Goal: Information Seeking & Learning: Learn about a topic

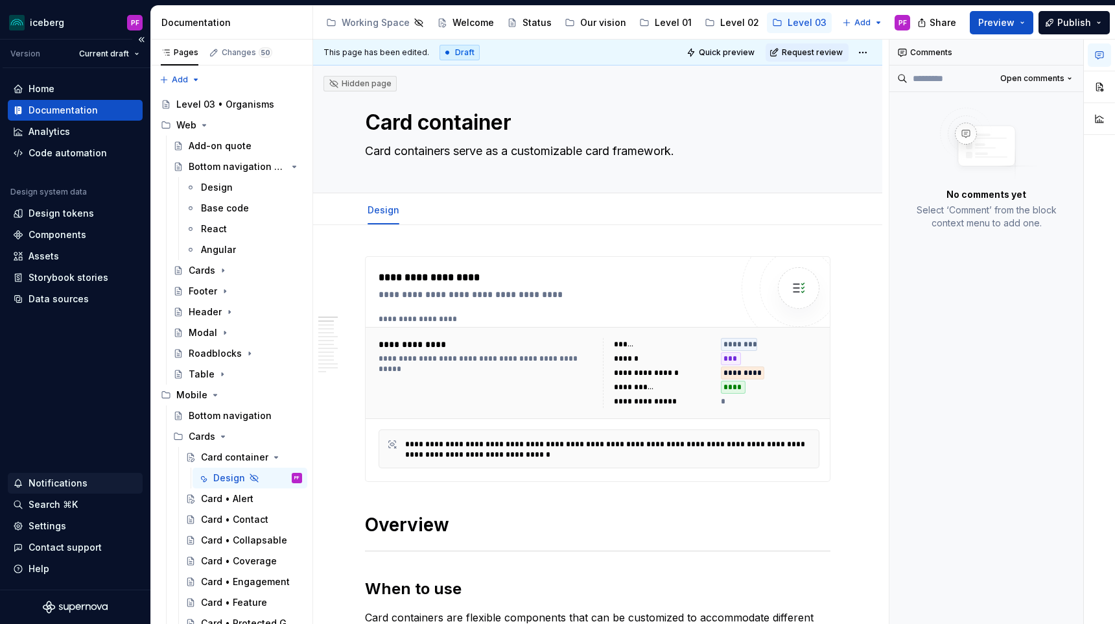
click at [76, 484] on div "Notifications" at bounding box center [58, 483] width 59 height 13
click at [69, 488] on html "iceberg PF Version Current draft Home Documentation Analytics Code automation D…" at bounding box center [557, 312] width 1115 height 624
click at [655, 23] on div "Level 01" at bounding box center [673, 22] width 37 height 13
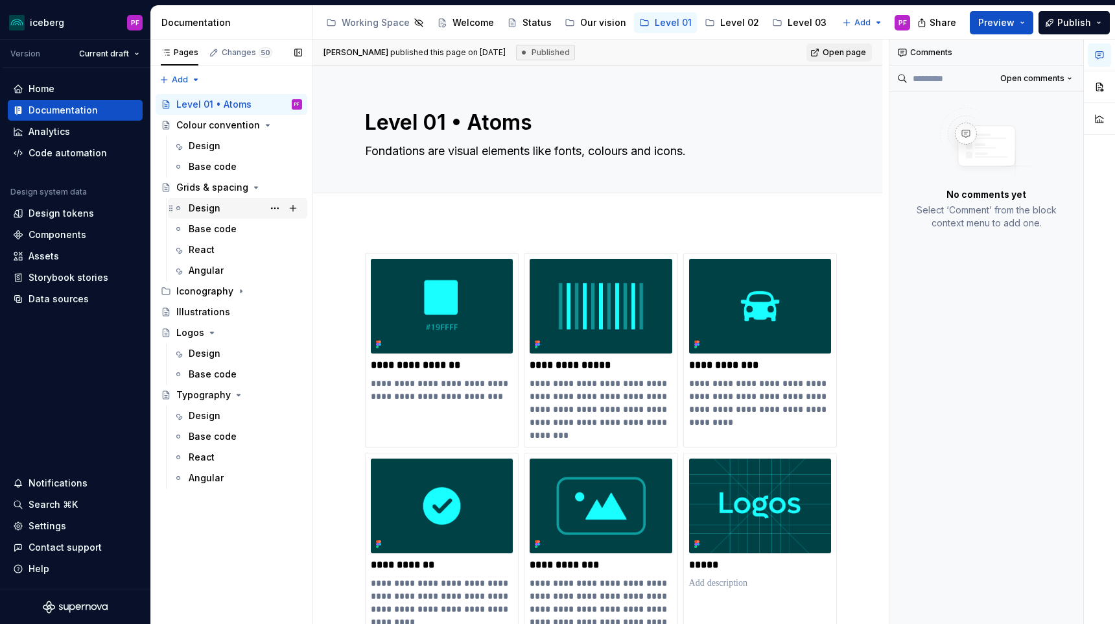
click at [189, 213] on div "Design" at bounding box center [205, 208] width 32 height 13
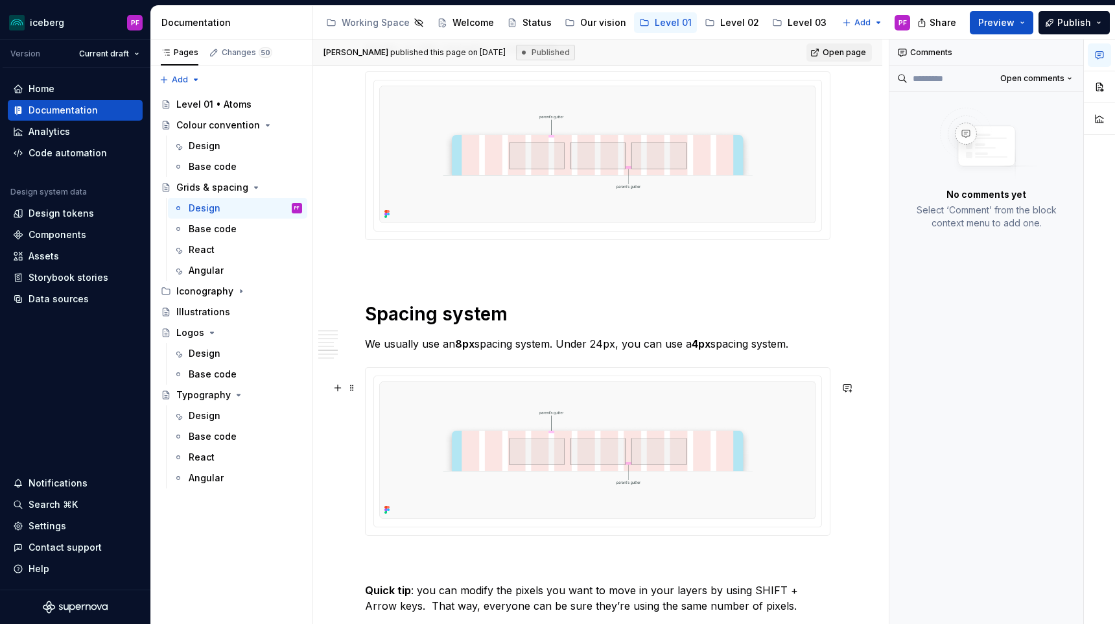
scroll to position [2367, 0]
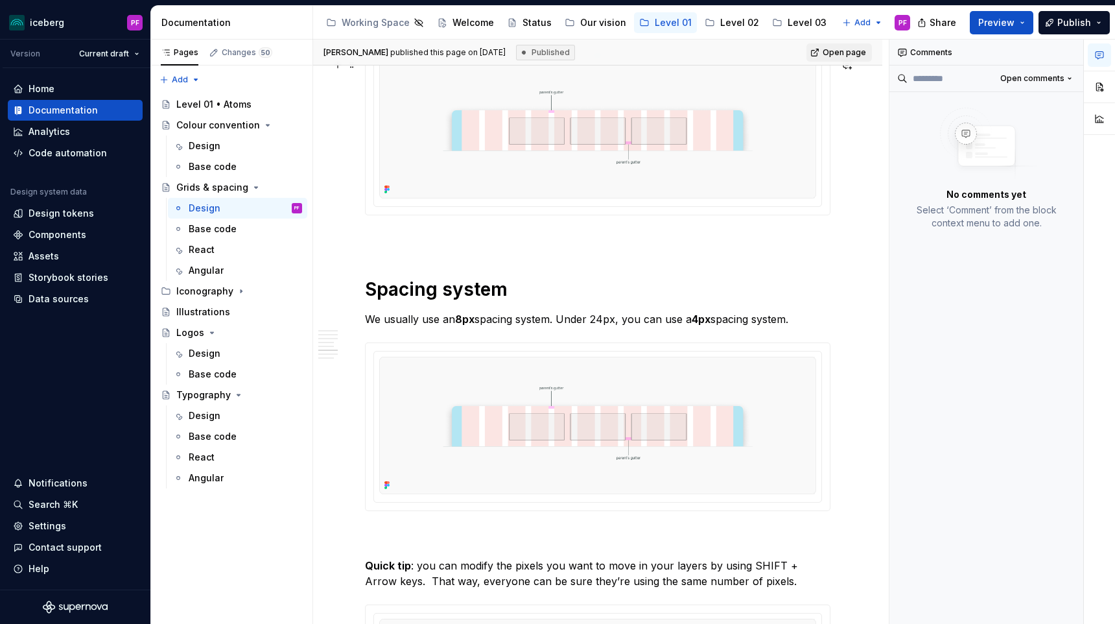
click at [475, 156] on img at bounding box center [597, 129] width 437 height 137
click at [1094, 85] on button "button" at bounding box center [1099, 86] width 23 height 23
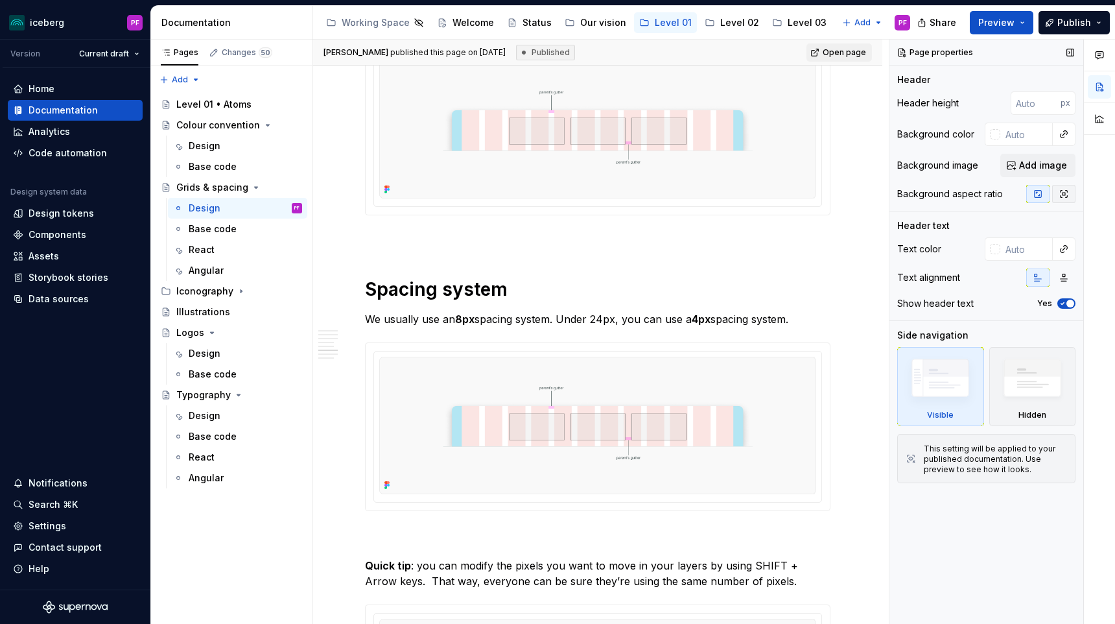
click at [1065, 195] on icon "button" at bounding box center [1064, 194] width 10 height 10
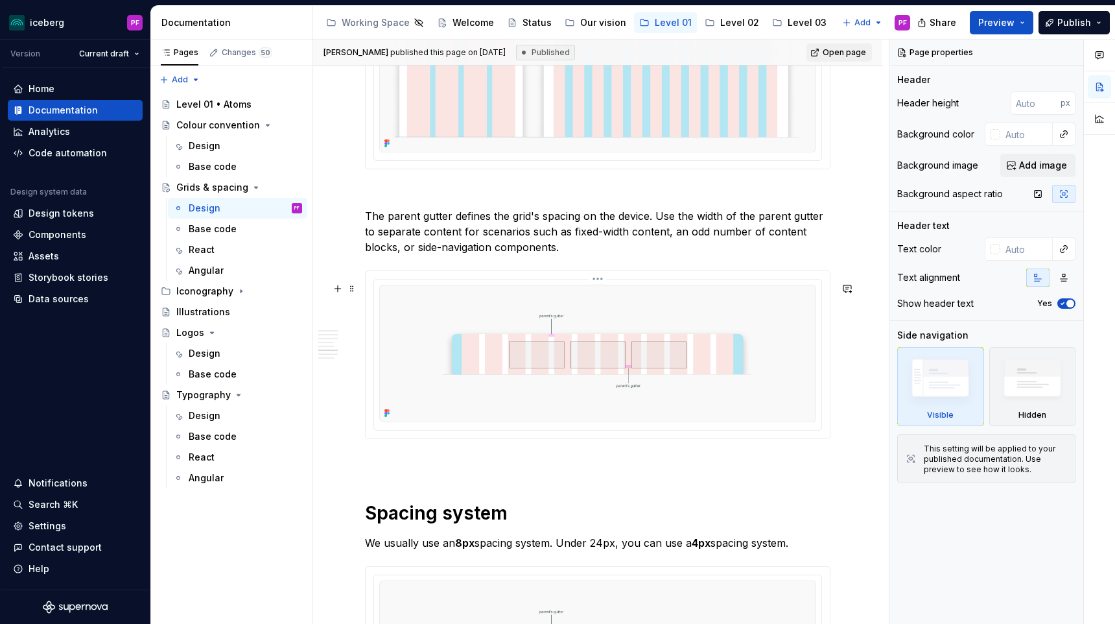
scroll to position [2134, 0]
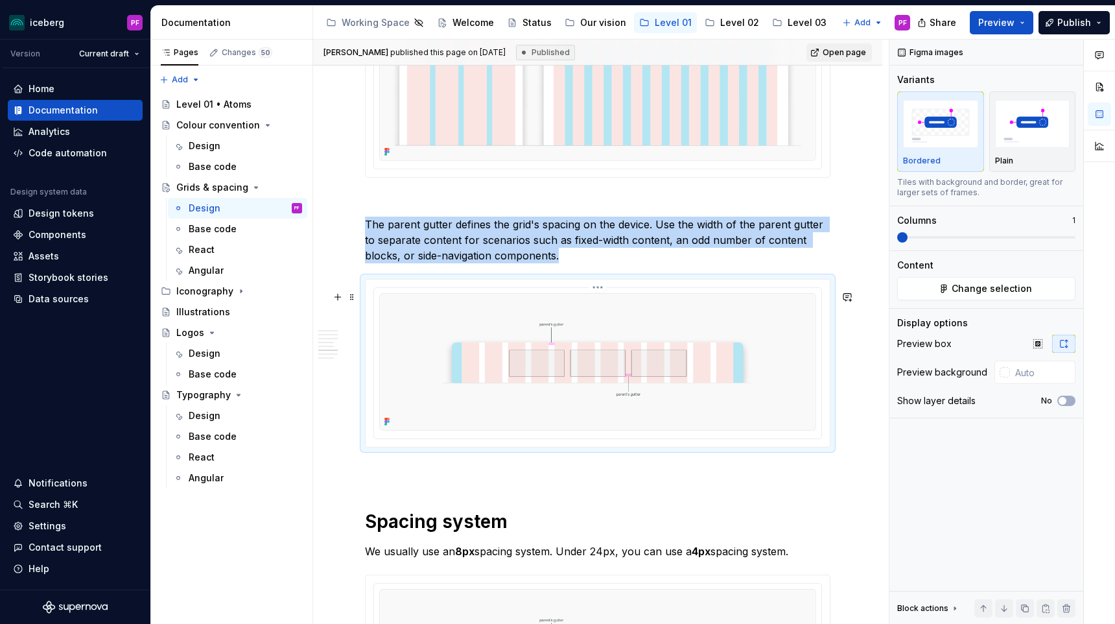
click at [607, 362] on img at bounding box center [597, 361] width 437 height 137
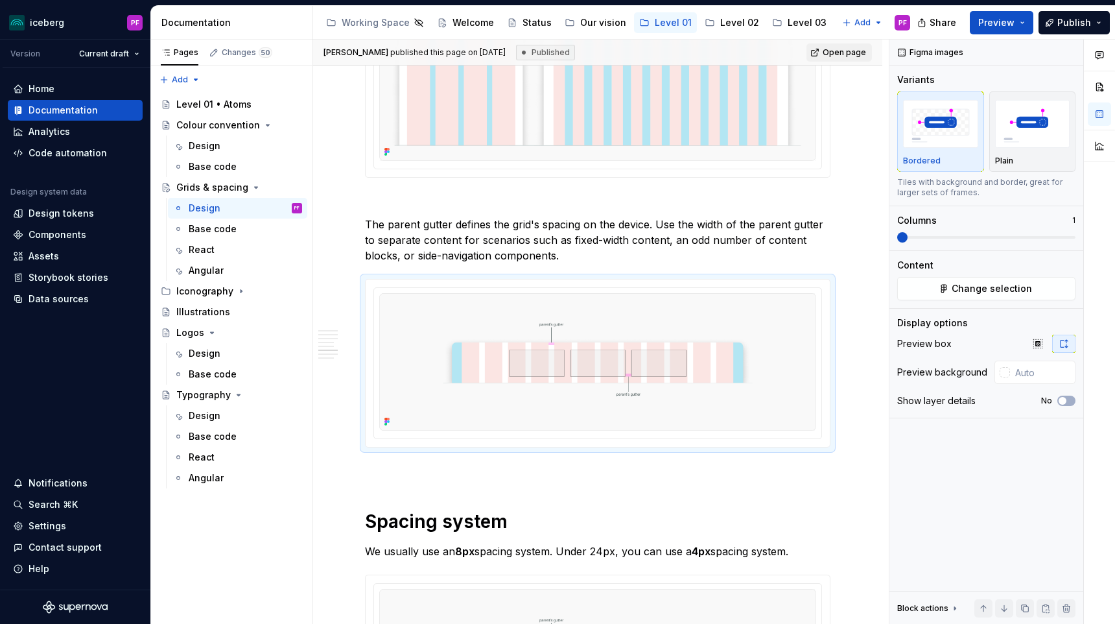
click at [740, 133] on img at bounding box center [597, 73] width 437 height 174
click at [1103, 84] on button "button" at bounding box center [1099, 86] width 23 height 23
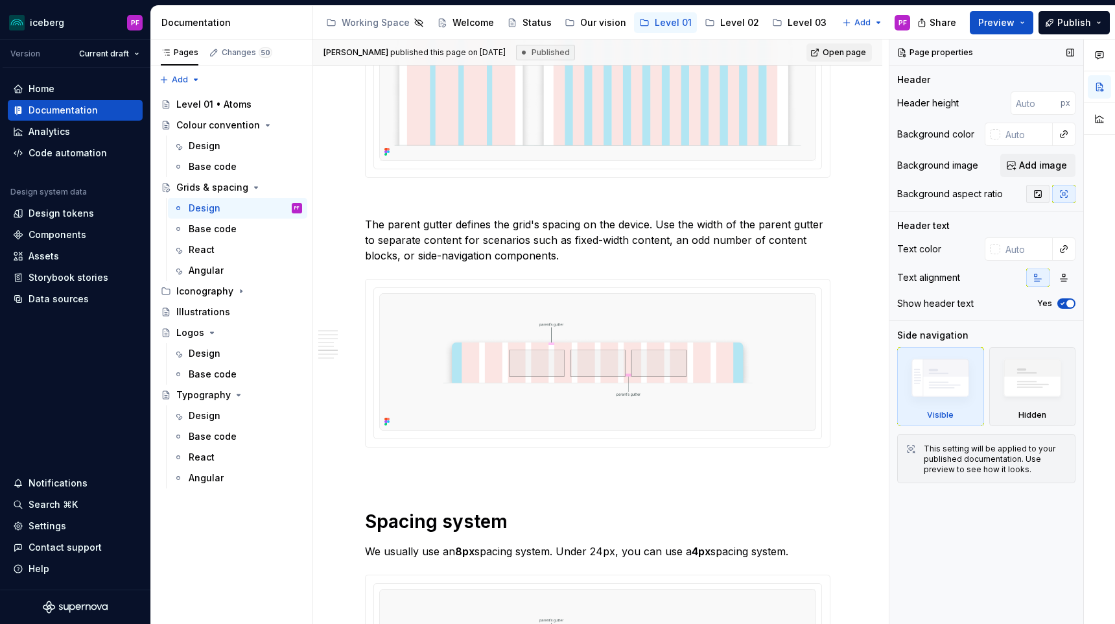
click at [1036, 200] on button "button" at bounding box center [1037, 194] width 23 height 18
type textarea "*"
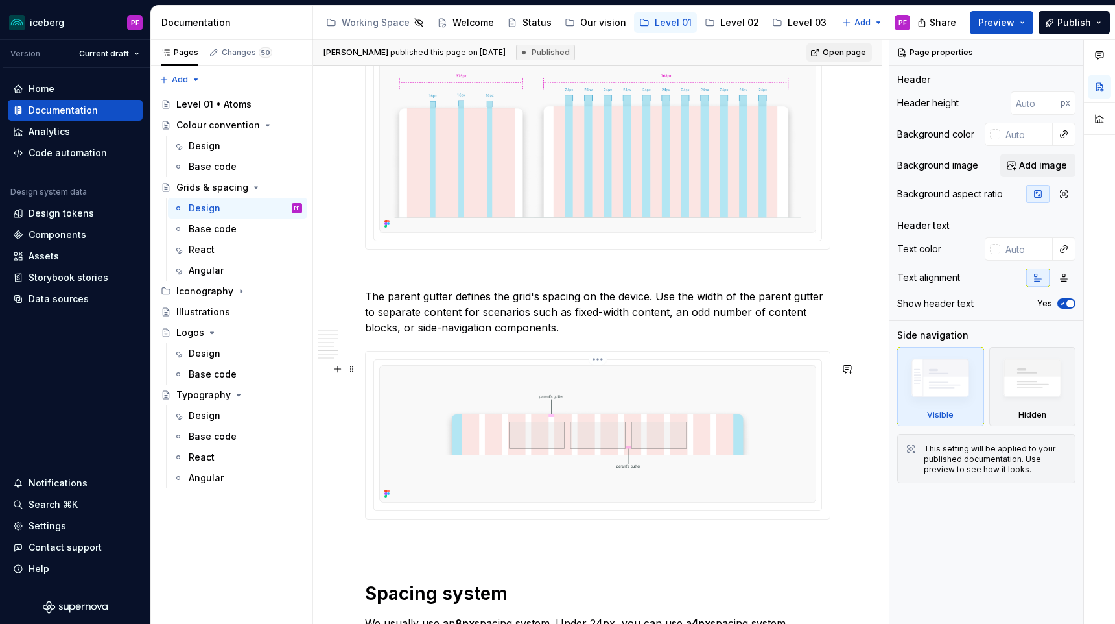
scroll to position [2195, 0]
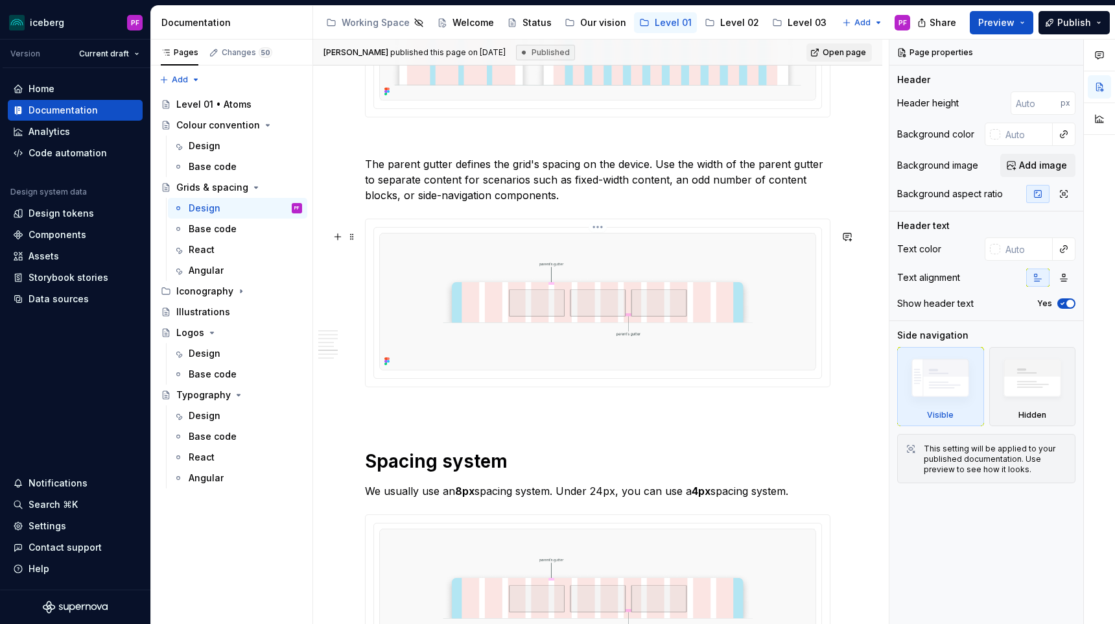
click at [718, 261] on img at bounding box center [597, 301] width 437 height 137
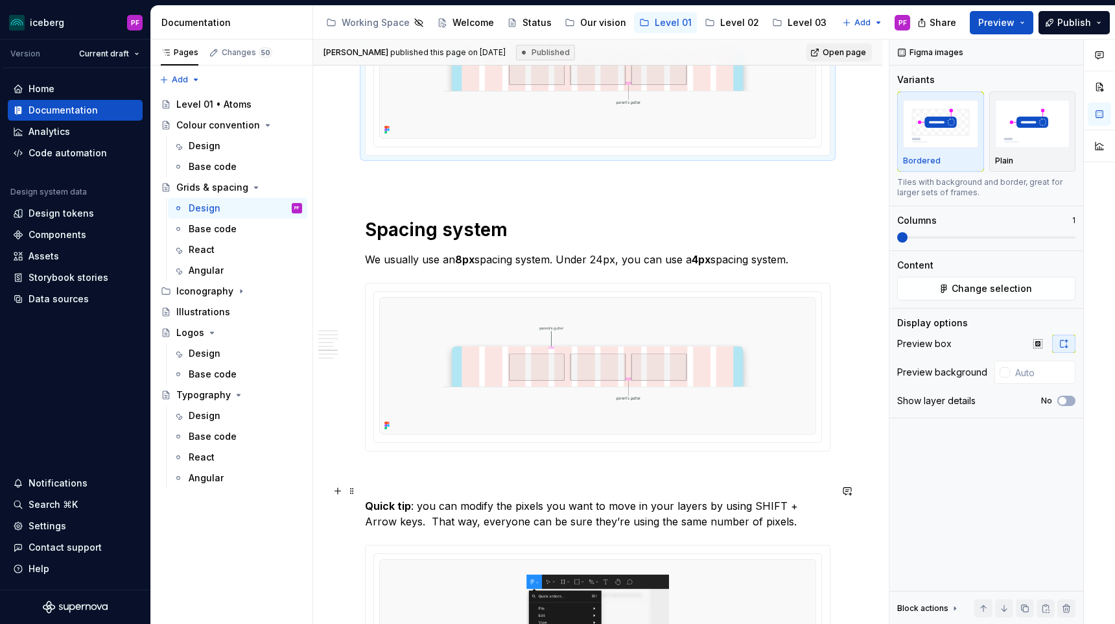
scroll to position [2430, 0]
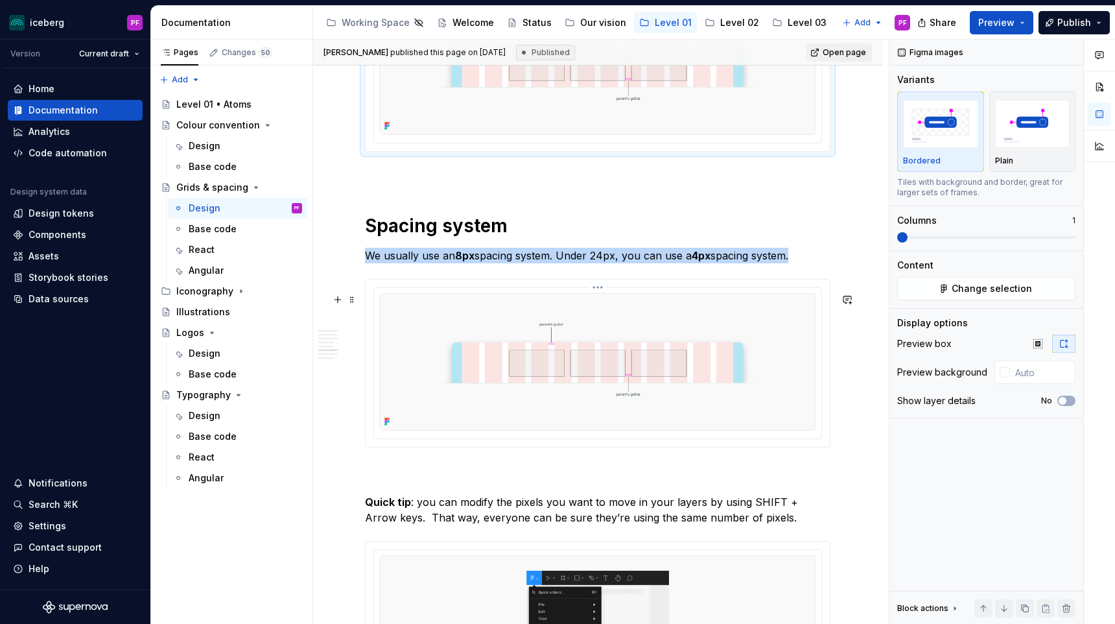
click at [795, 377] on img at bounding box center [597, 361] width 437 height 137
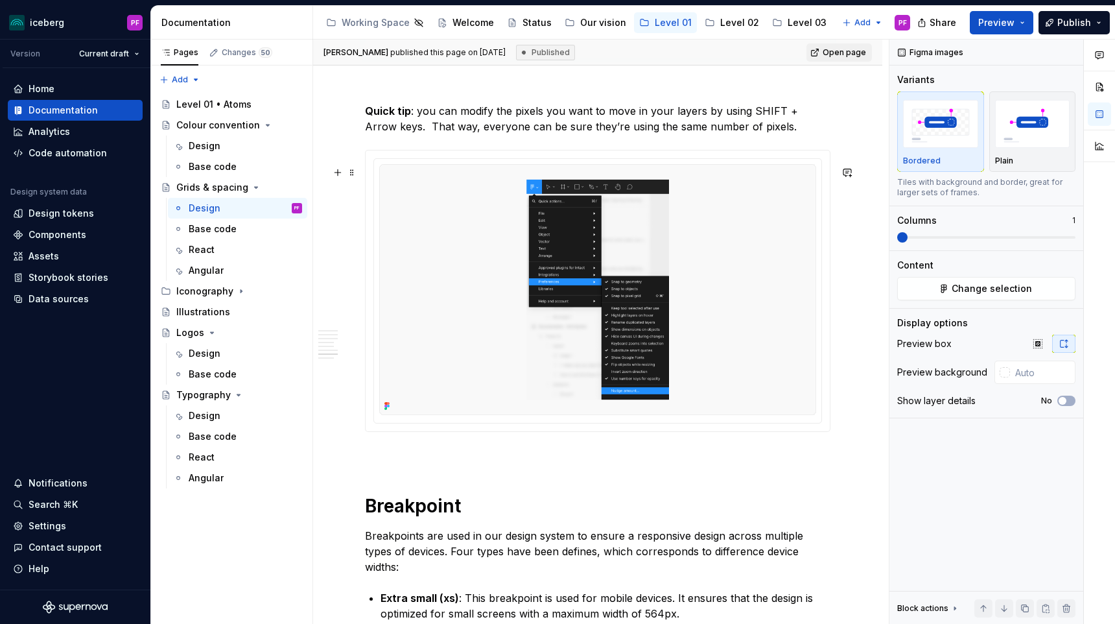
scroll to position [2903, 0]
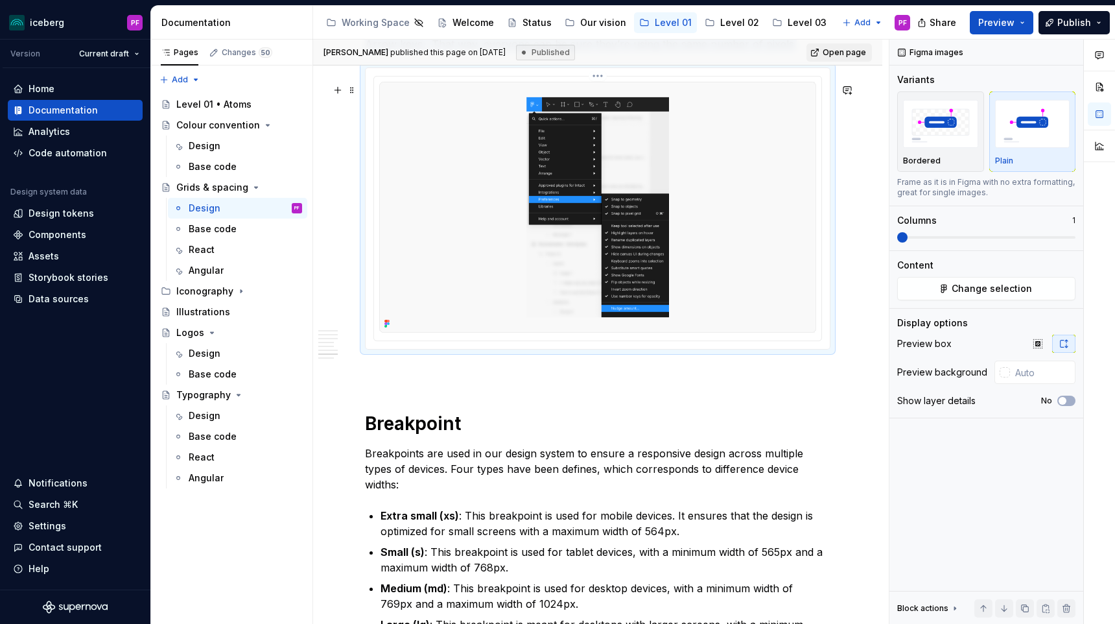
click at [774, 299] on img at bounding box center [597, 207] width 437 height 250
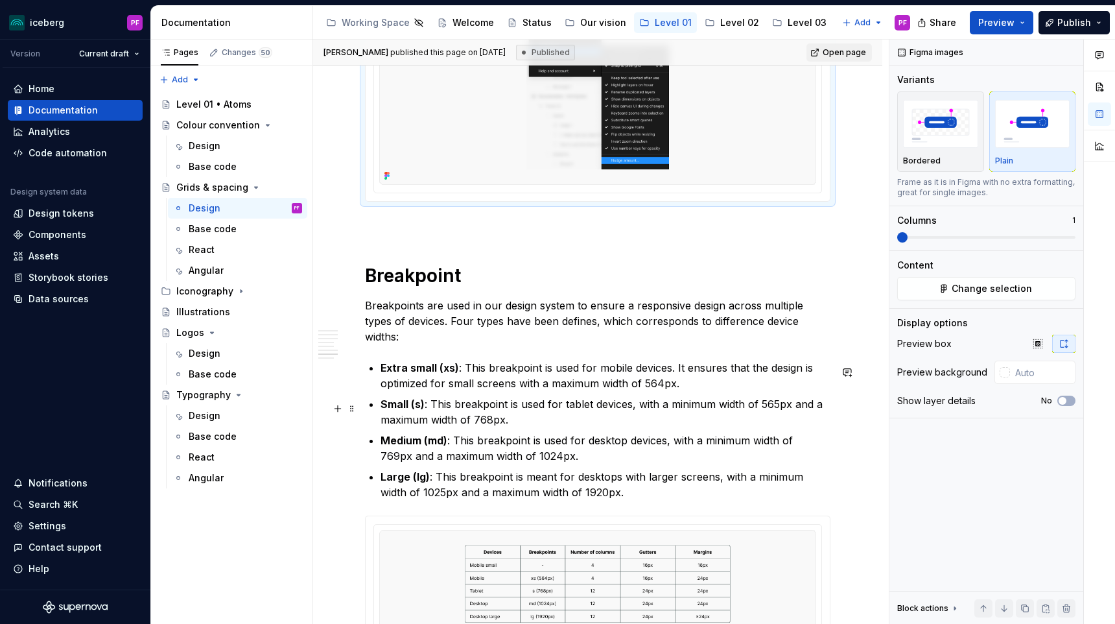
scroll to position [3060, 0]
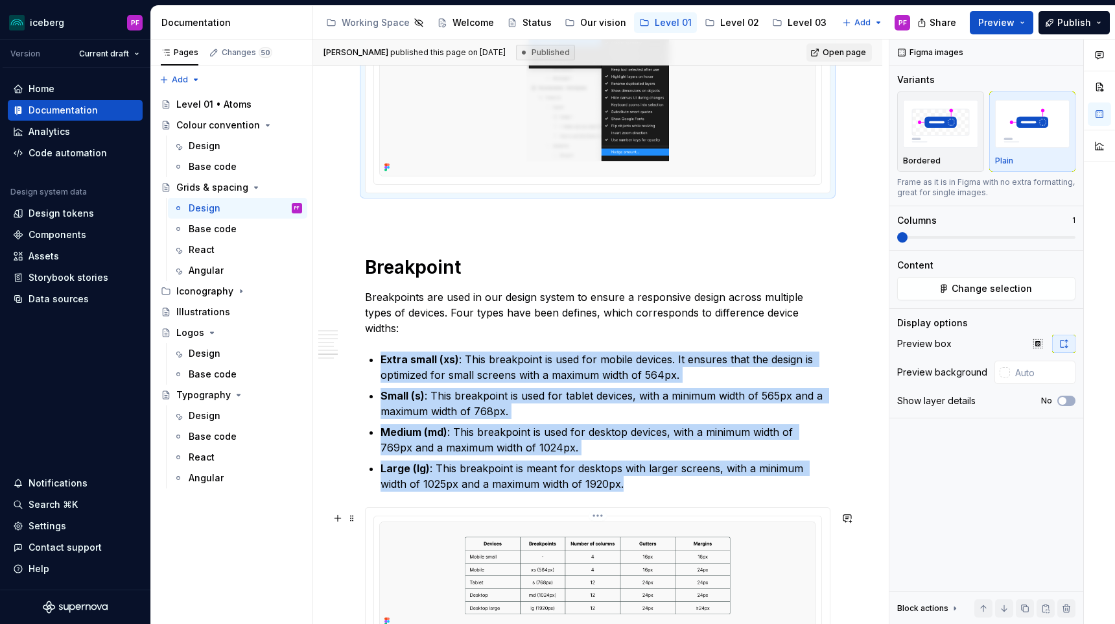
click at [704, 535] on img at bounding box center [597, 575] width 437 height 109
click at [682, 608] on img at bounding box center [597, 575] width 437 height 109
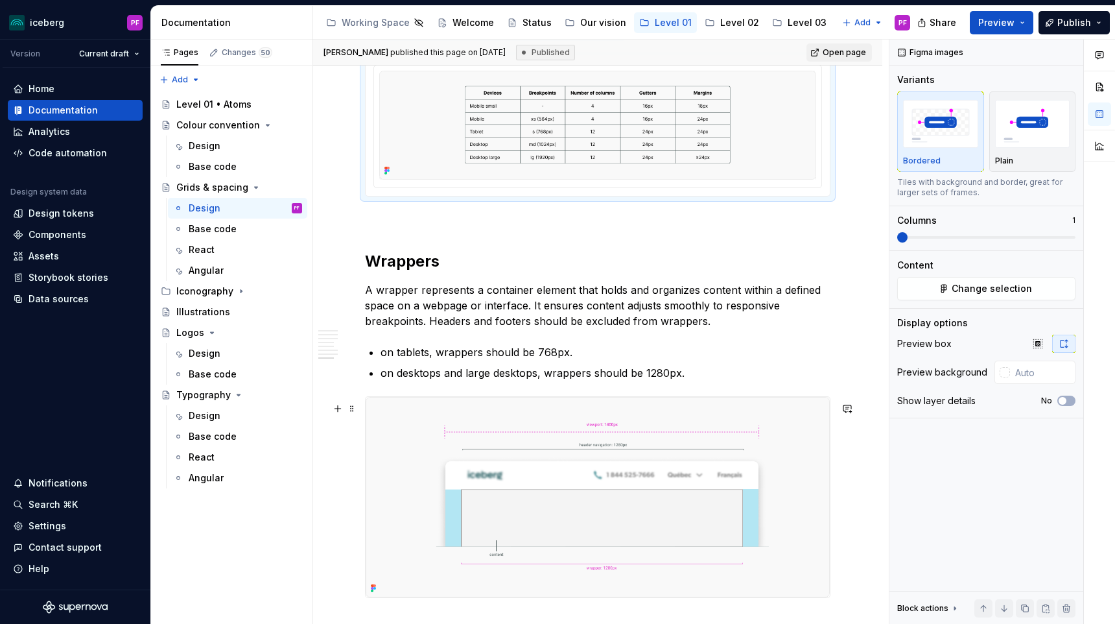
scroll to position [3565, 0]
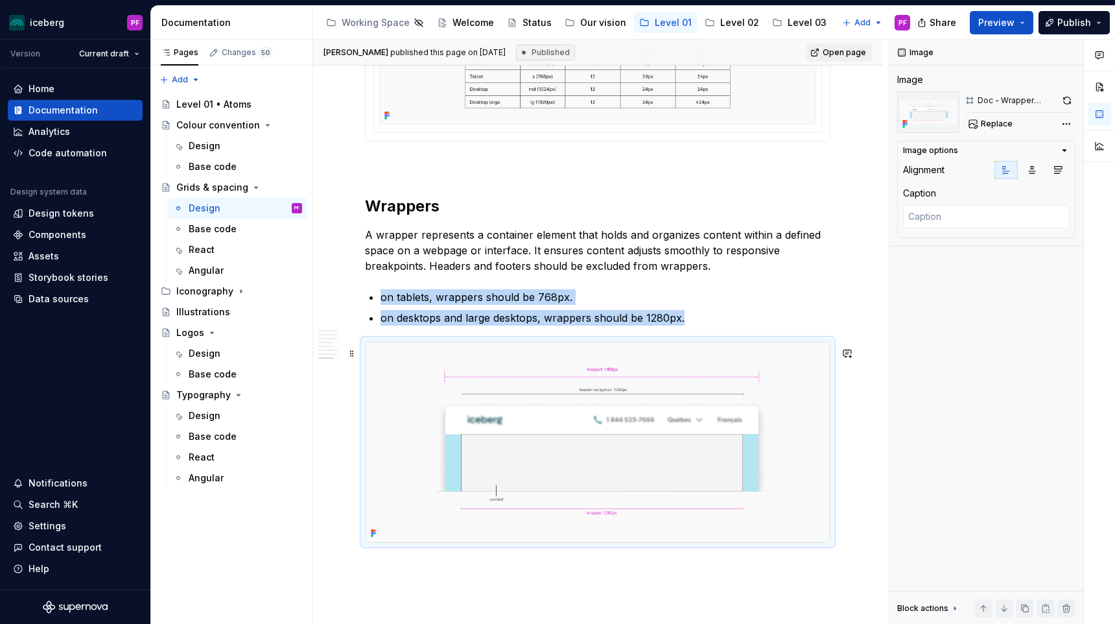
click at [732, 469] on img at bounding box center [598, 442] width 464 height 200
click at [1059, 165] on icon "button" at bounding box center [1058, 170] width 10 height 10
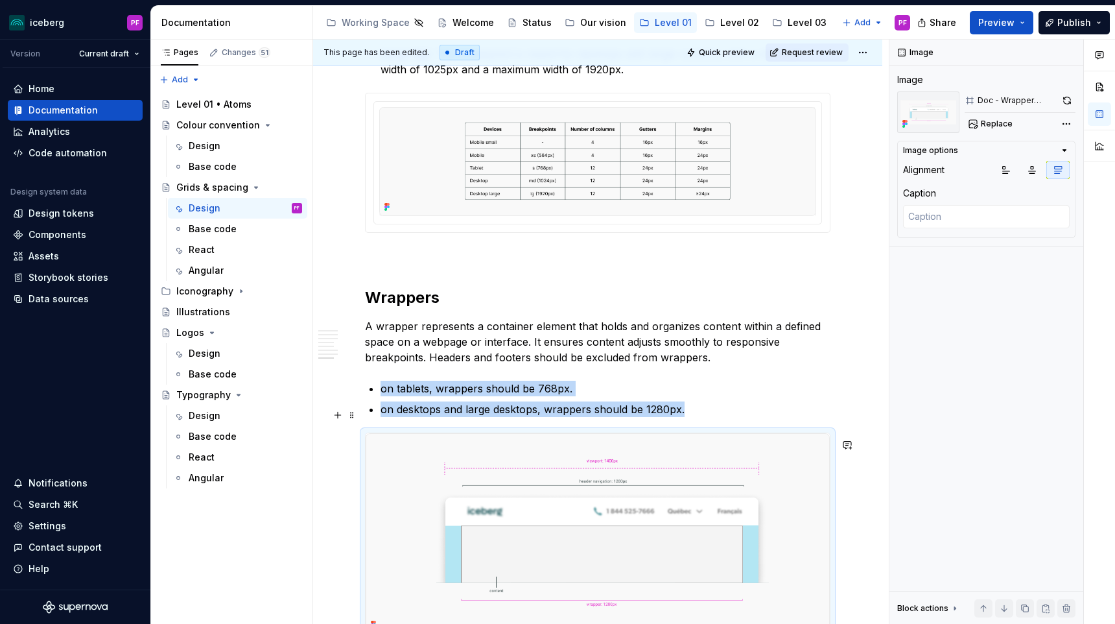
scroll to position [3397, 0]
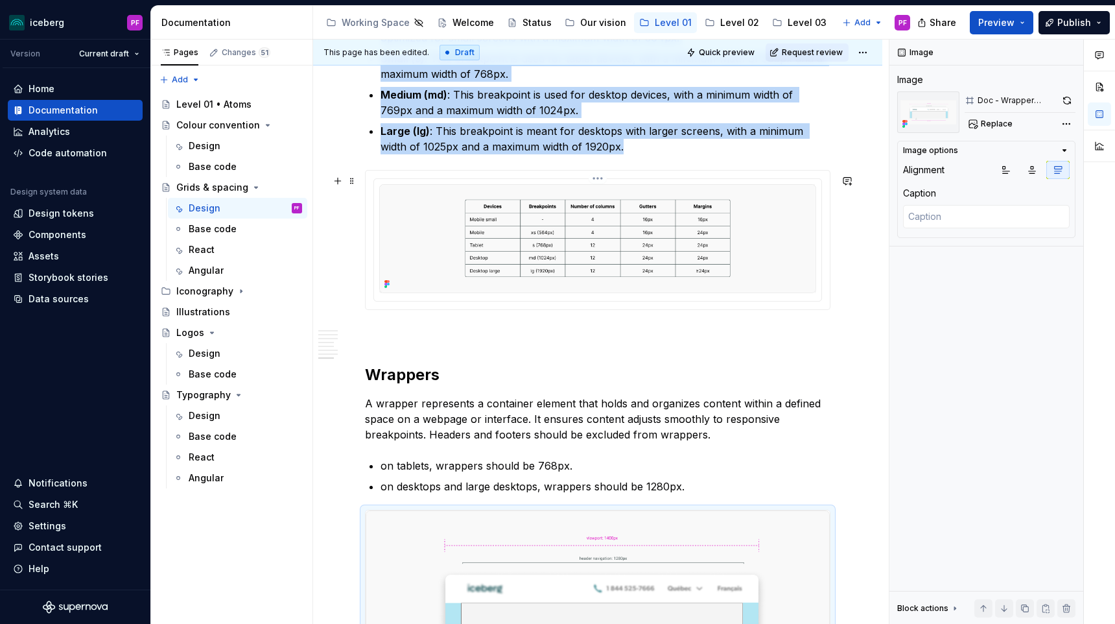
click at [727, 235] on img at bounding box center [597, 238] width 437 height 109
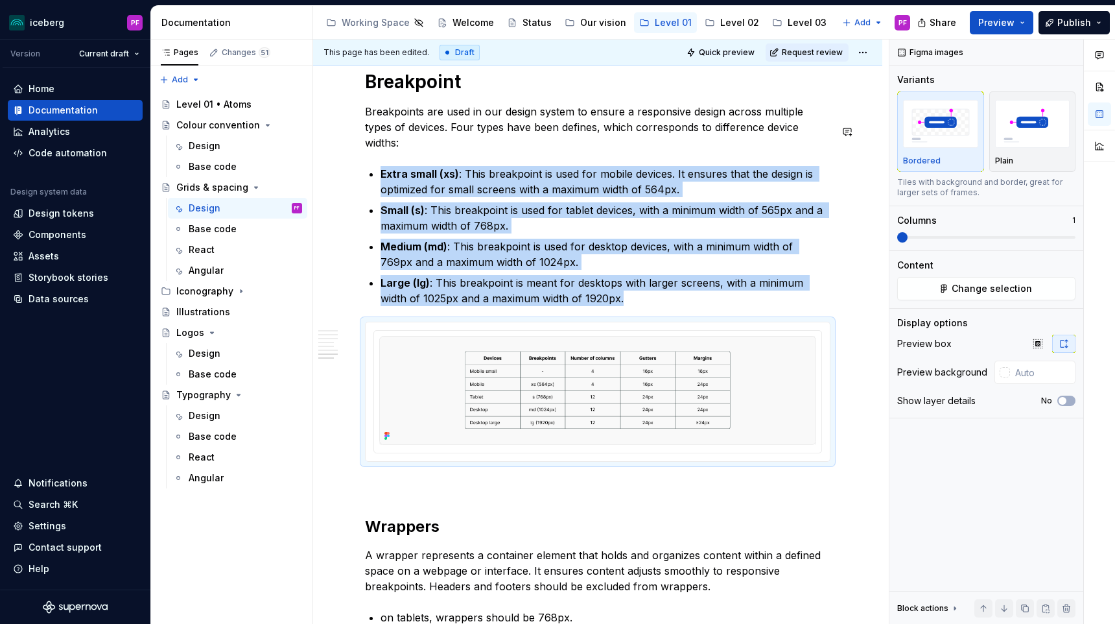
scroll to position [3237, 0]
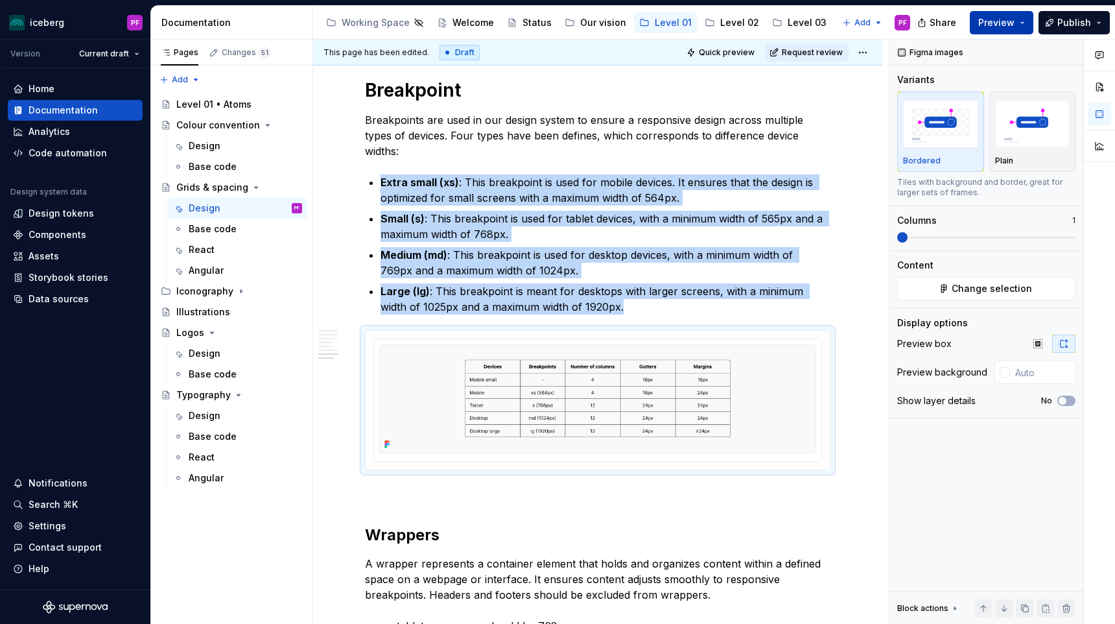
click at [994, 24] on span "Preview" at bounding box center [996, 22] width 36 height 13
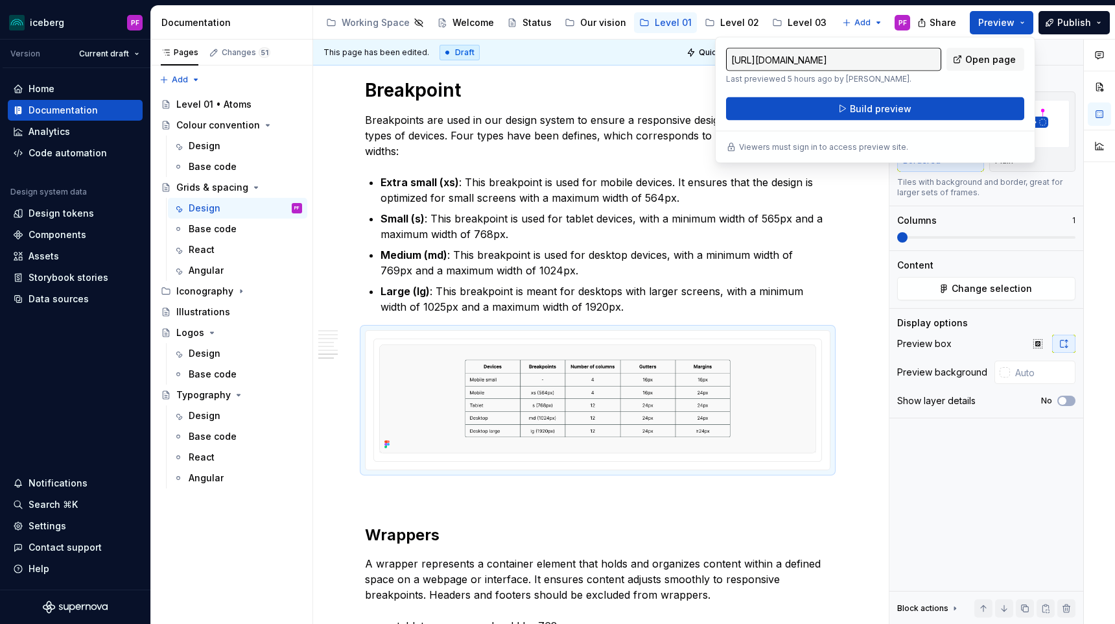
click at [958, 4] on div "iceberg PF Version Current draft Home Documentation Analytics Code automation D…" at bounding box center [557, 312] width 1115 height 624
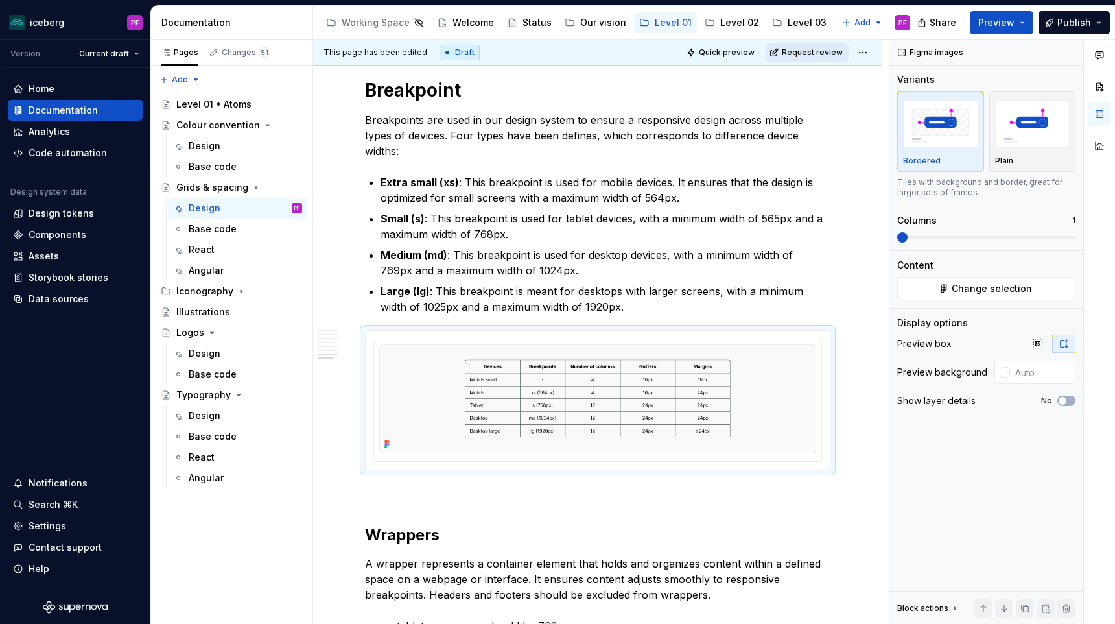
click at [831, 51] on span "Request review" at bounding box center [812, 52] width 61 height 10
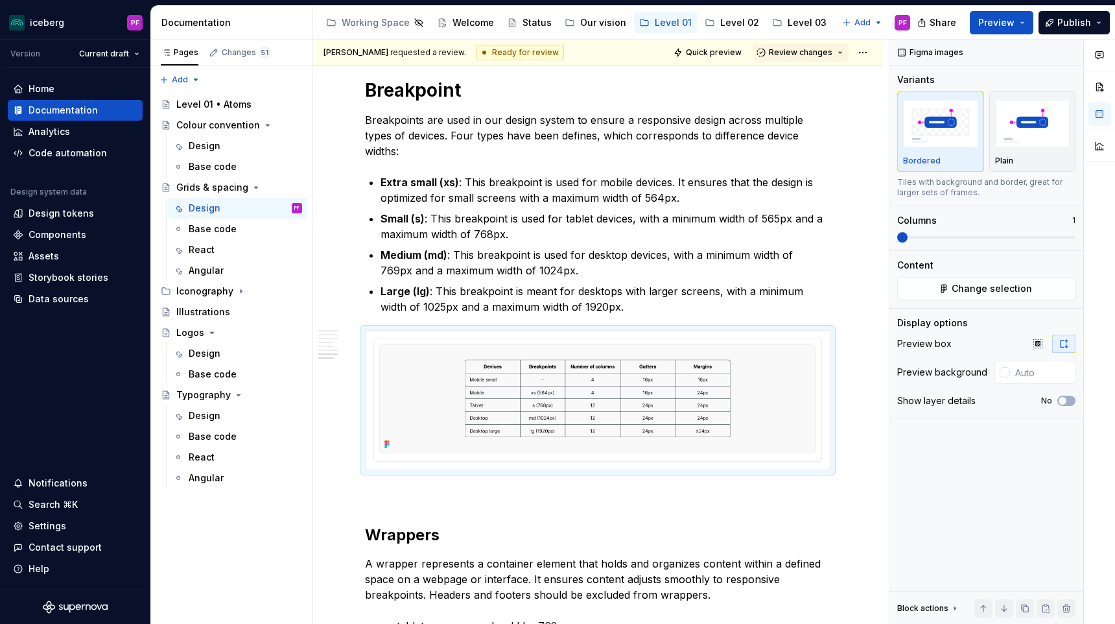
click at [831, 51] on span "Review changes" at bounding box center [801, 52] width 64 height 10
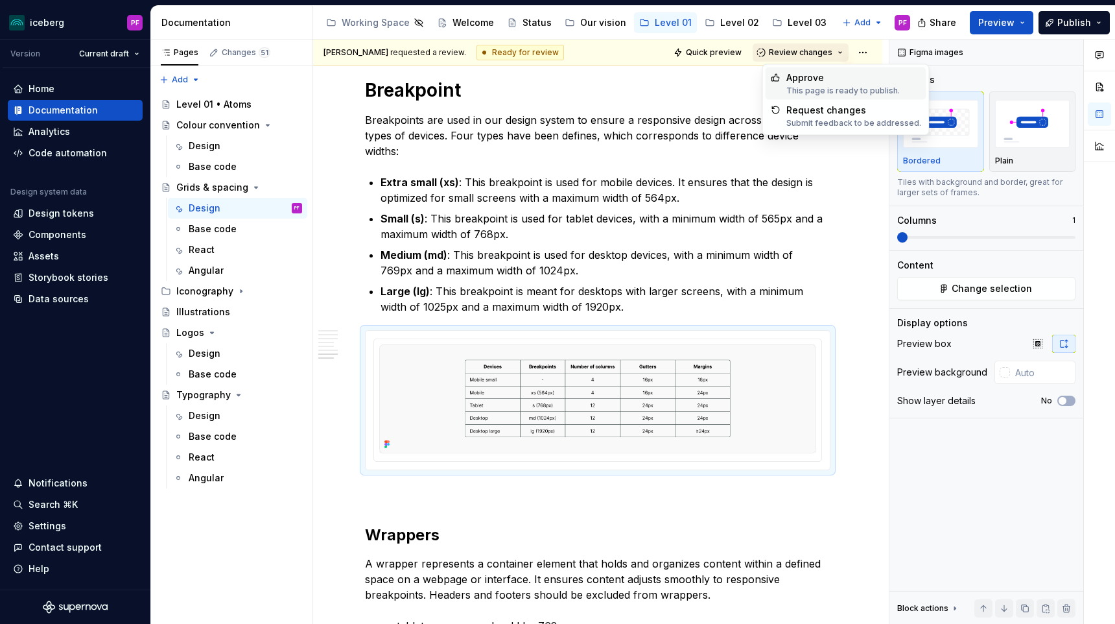
click at [798, 52] on span "Review changes" at bounding box center [801, 52] width 64 height 10
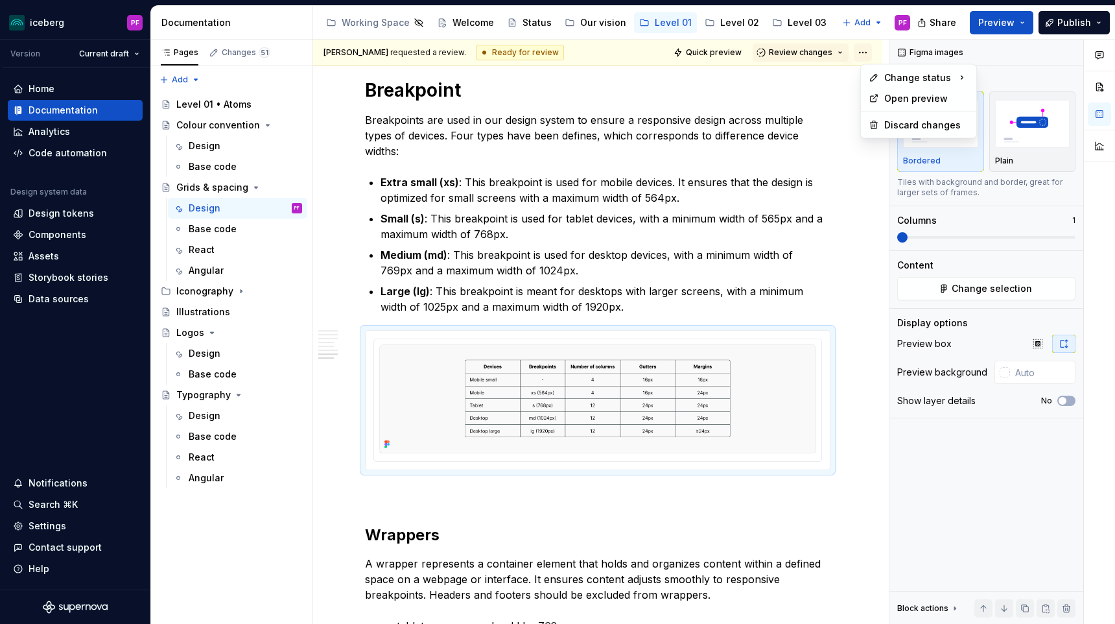
click at [866, 52] on html "iceberg PF Version Current draft Home Documentation Analytics Code automation D…" at bounding box center [557, 312] width 1115 height 624
click at [884, 117] on div "Discard changes" at bounding box center [919, 125] width 110 height 21
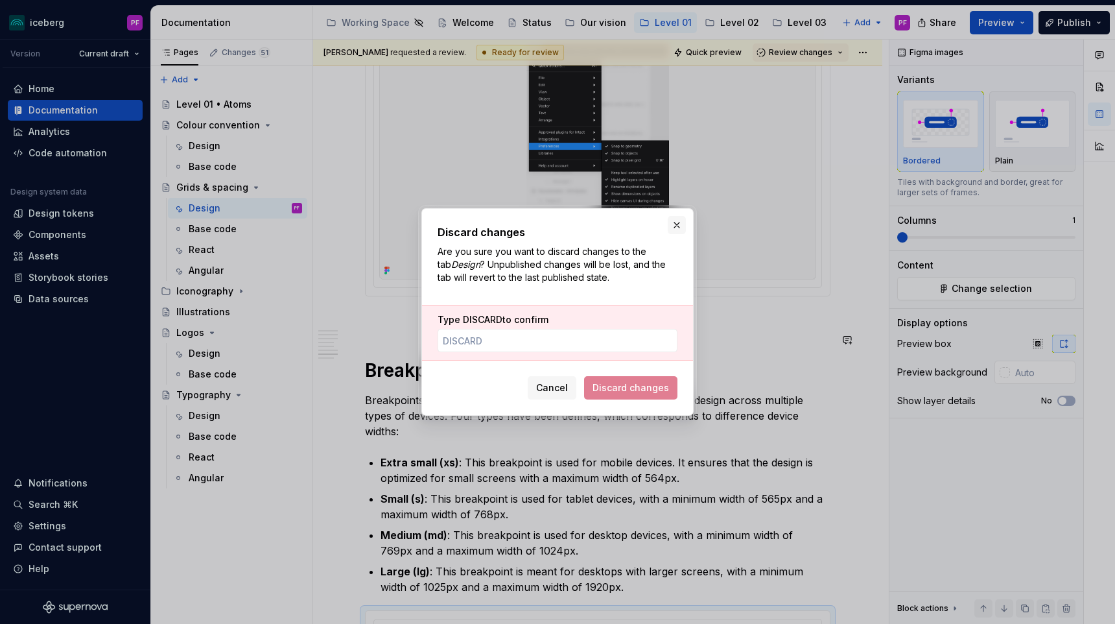
click at [681, 219] on button "button" at bounding box center [677, 225] width 18 height 18
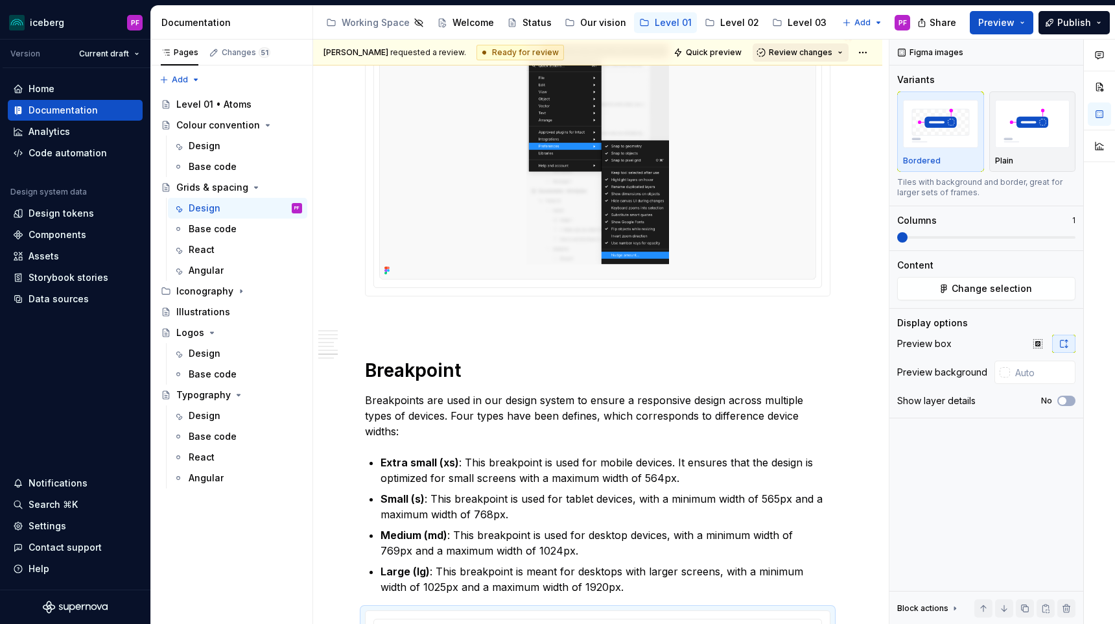
click at [825, 54] on span "Review changes" at bounding box center [801, 52] width 64 height 10
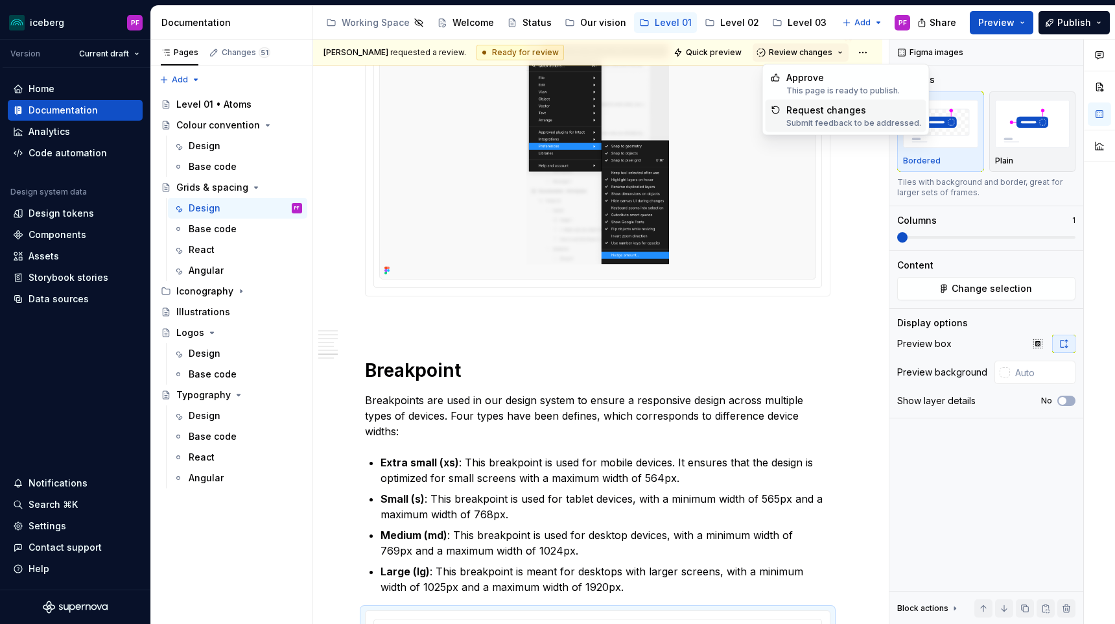
click at [584, 48] on div "[PERSON_NAME] requested a review. Ready for review Quick preview Review changes" at bounding box center [597, 53] width 569 height 26
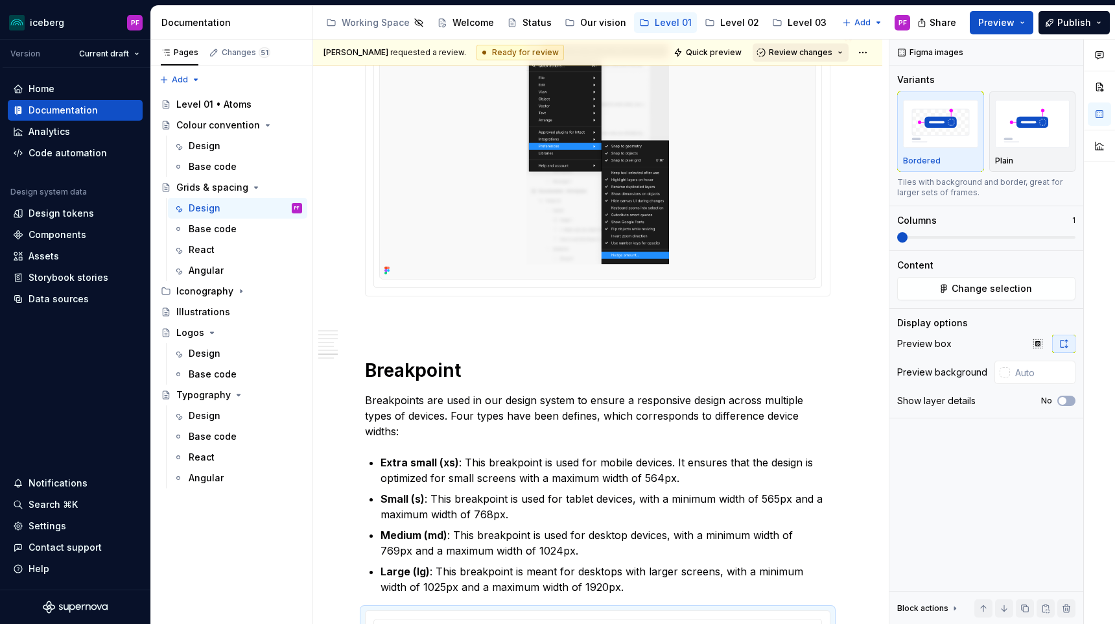
click at [814, 51] on span "Review changes" at bounding box center [801, 52] width 64 height 10
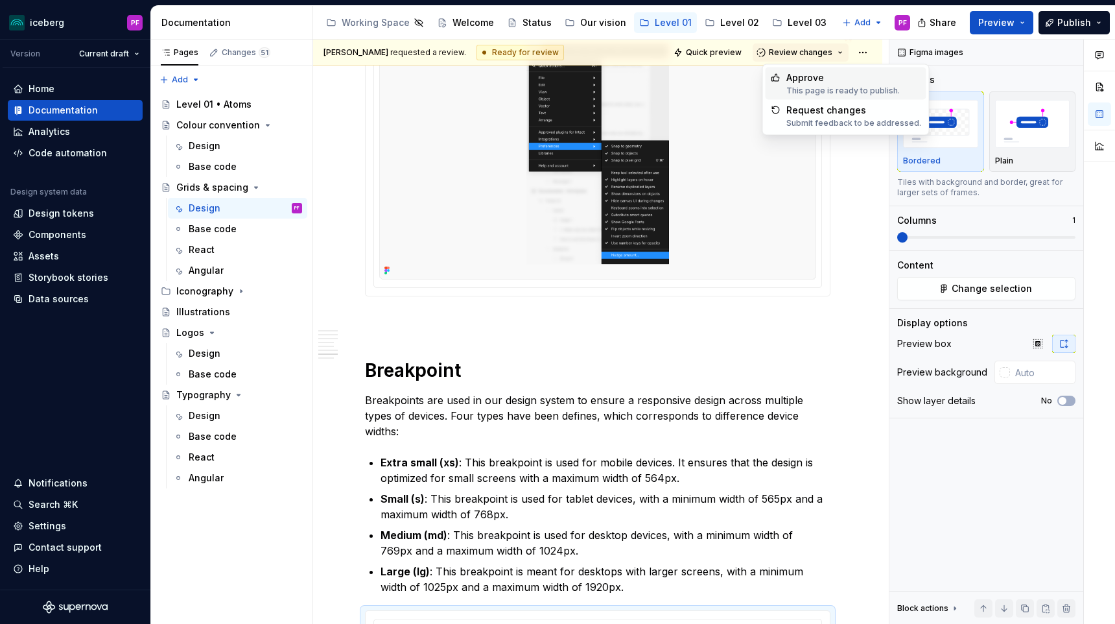
click at [716, 108] on img at bounding box center [597, 154] width 437 height 250
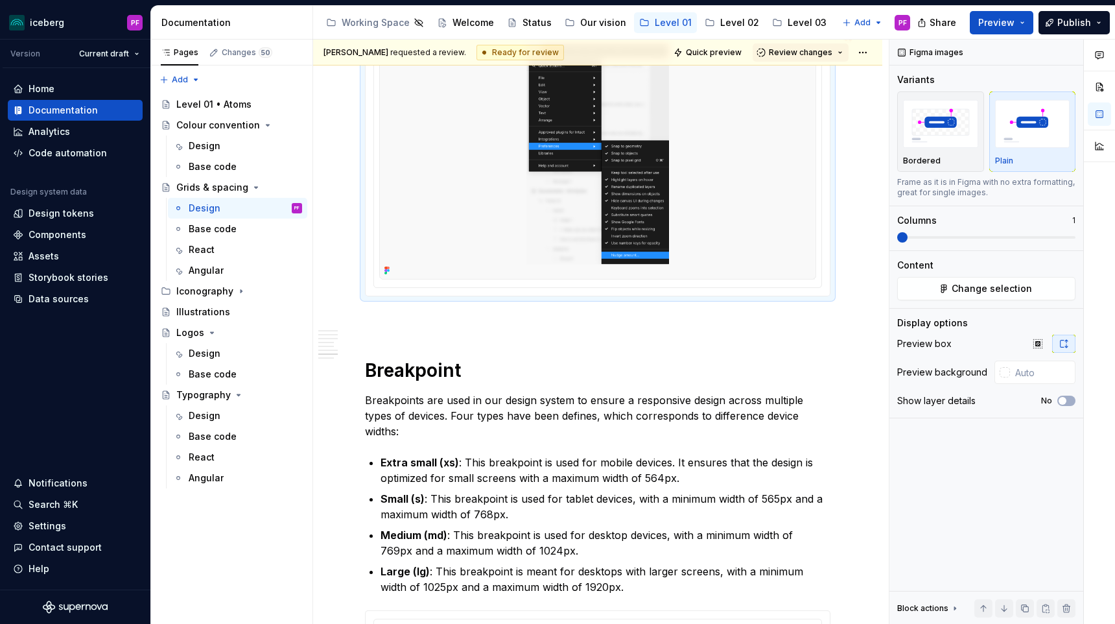
scroll to position [2947, 0]
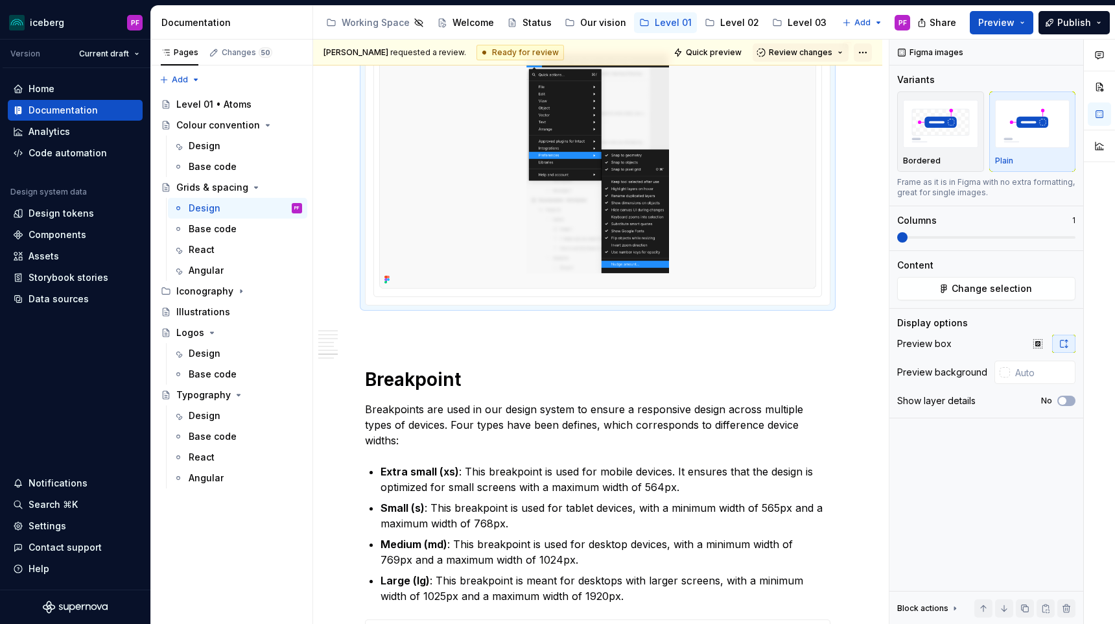
click at [869, 55] on html "iceberg PF Version Current draft Home Documentation Analytics Code automation D…" at bounding box center [557, 312] width 1115 height 624
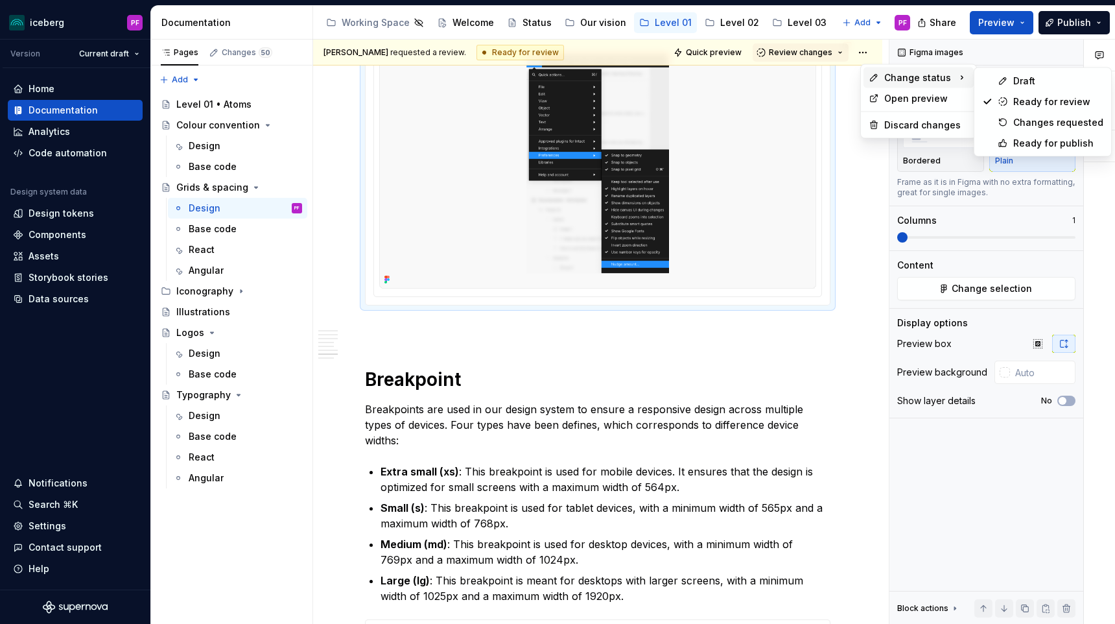
click at [882, 71] on div "Change status" at bounding box center [919, 77] width 110 height 21
click at [1036, 80] on div "Draft" at bounding box center [1058, 81] width 90 height 13
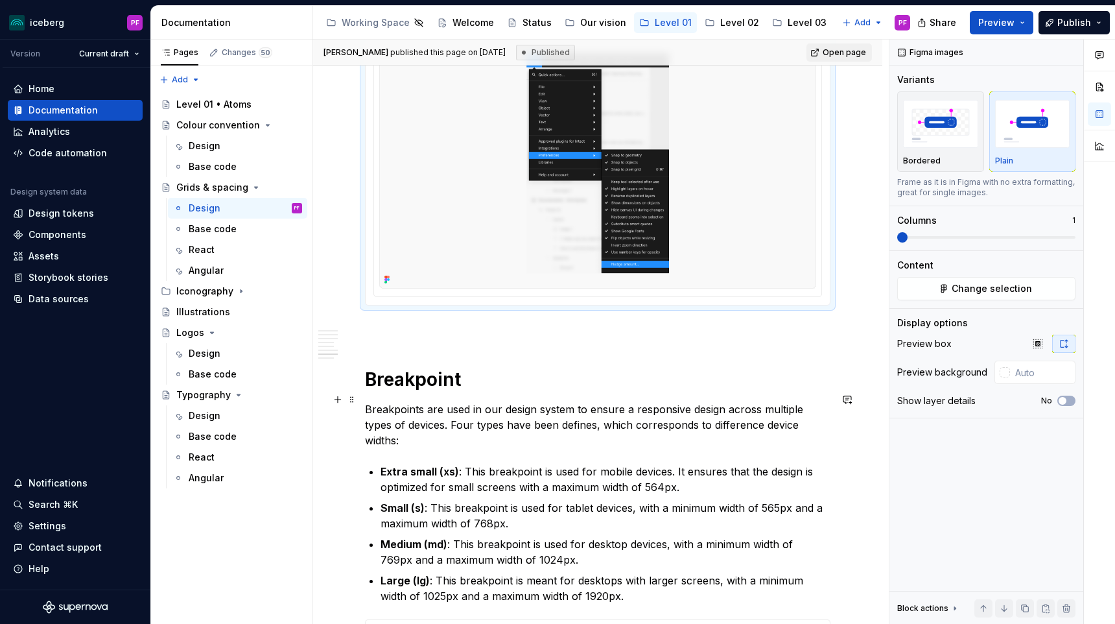
click at [730, 391] on h1 "Breakpoint" at bounding box center [598, 379] width 466 height 23
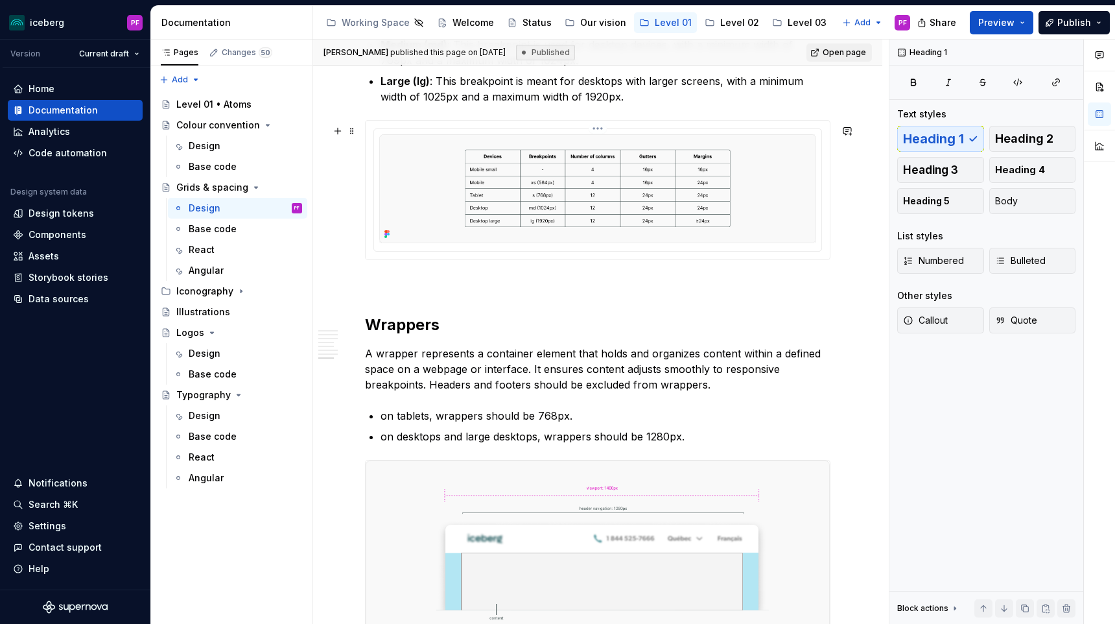
scroll to position [3726, 0]
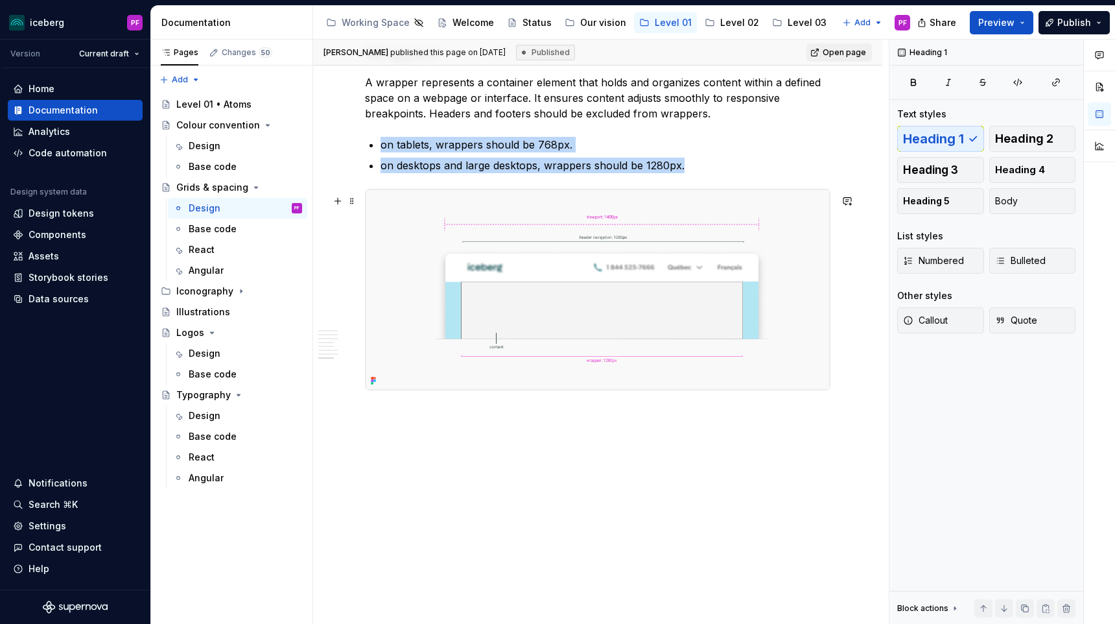
click at [713, 314] on img at bounding box center [598, 289] width 464 height 200
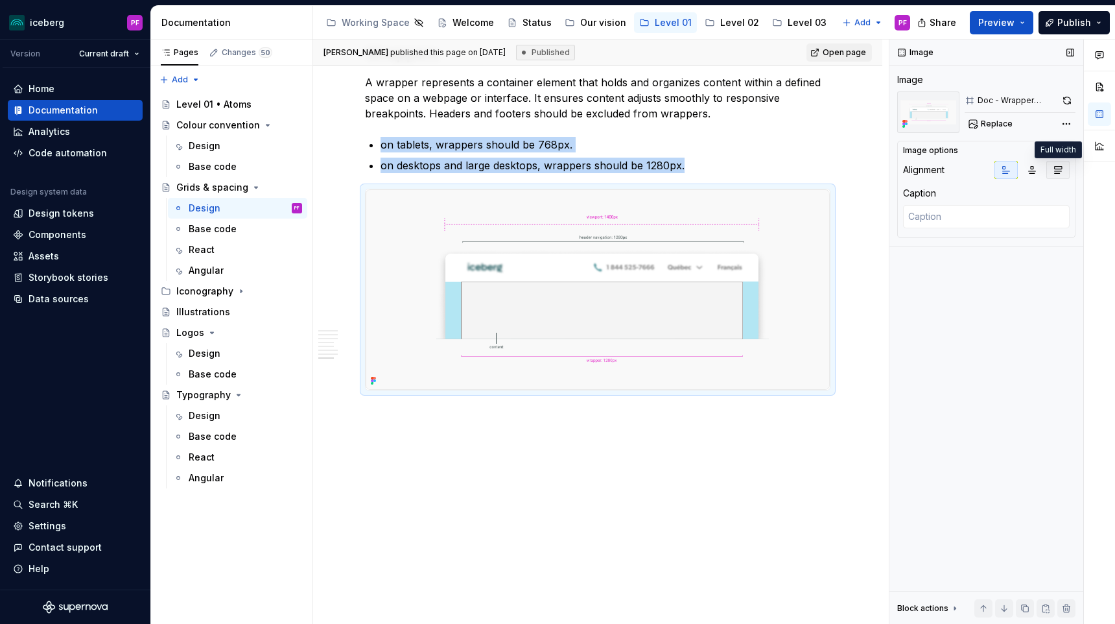
click at [1058, 169] on icon "button" at bounding box center [1058, 170] width 7 height 7
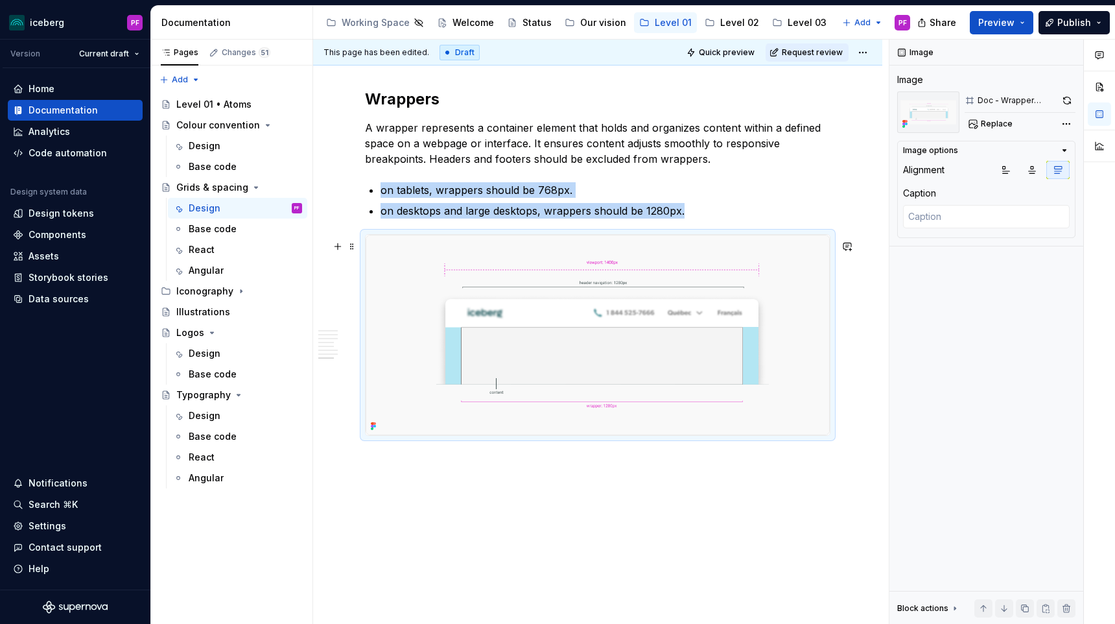
scroll to position [3671, 0]
click at [867, 56] on html "iceberg PF Version Current draft Home Documentation Analytics Code automation D…" at bounding box center [557, 312] width 1115 height 624
click at [892, 93] on div "Open preview" at bounding box center [926, 98] width 84 height 13
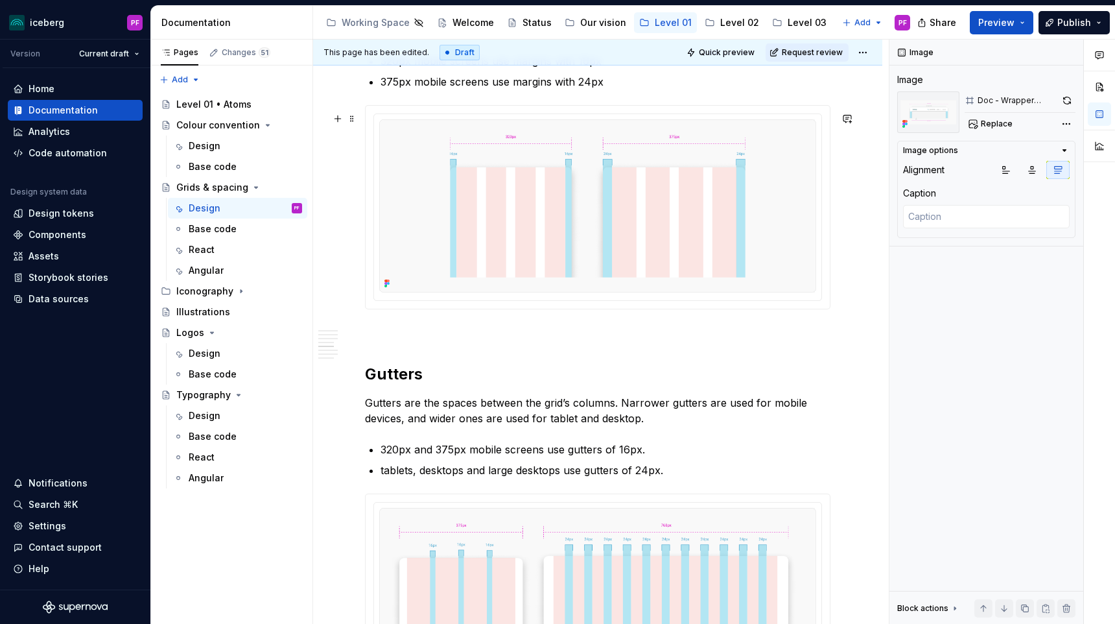
scroll to position [1614, 0]
click at [547, 286] on img at bounding box center [597, 205] width 437 height 173
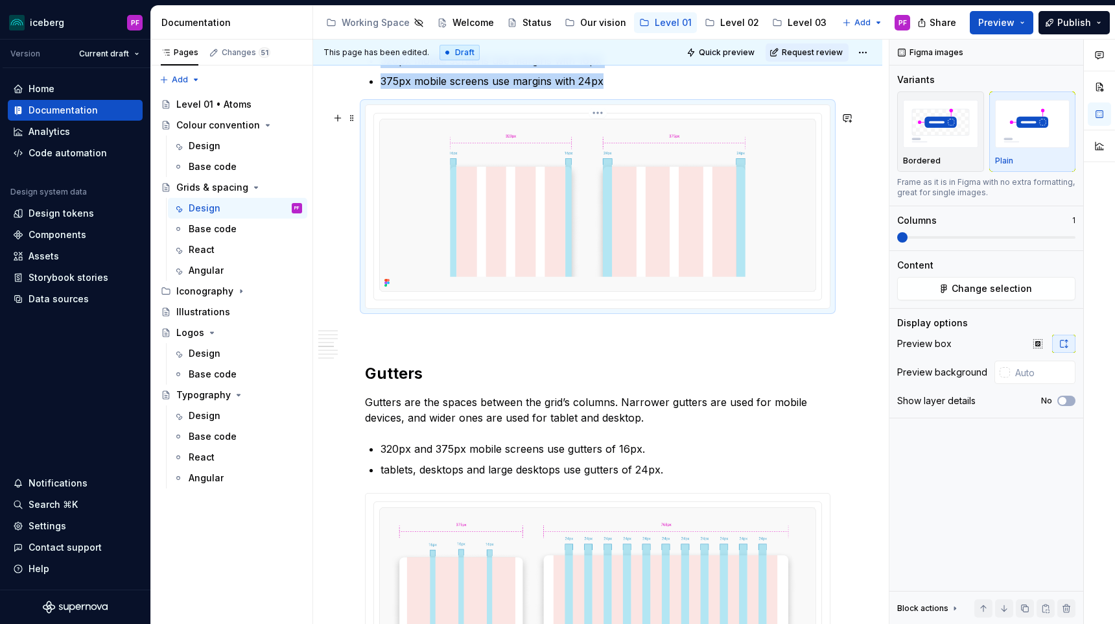
click at [547, 286] on img at bounding box center [597, 205] width 437 height 173
click at [1039, 341] on icon "button" at bounding box center [1038, 343] width 8 height 8
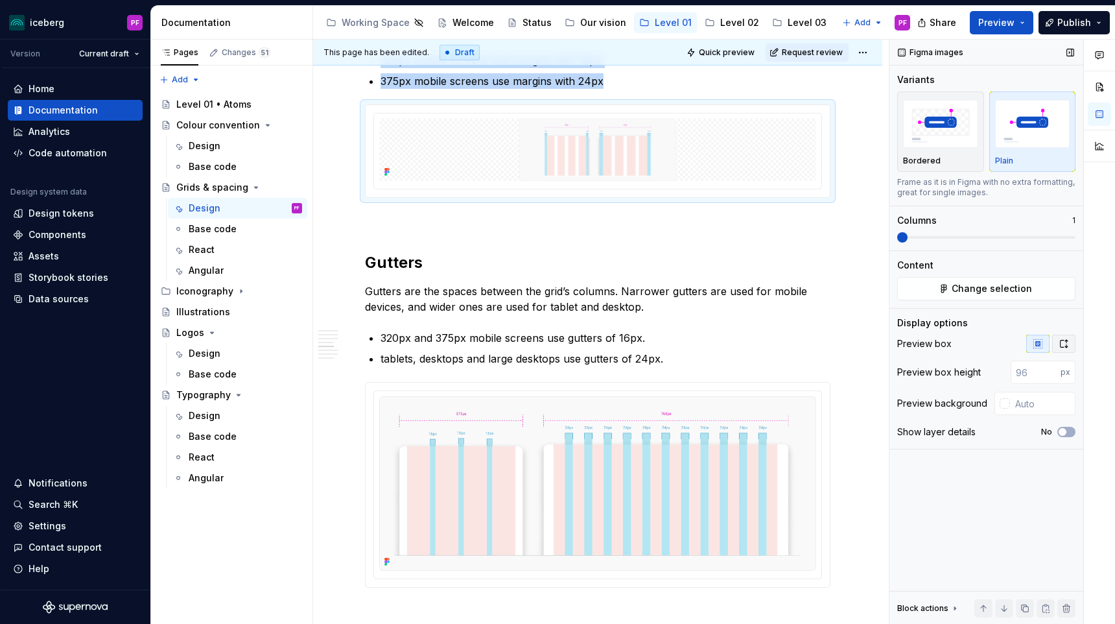
click at [1068, 342] on icon "button" at bounding box center [1064, 343] width 10 height 10
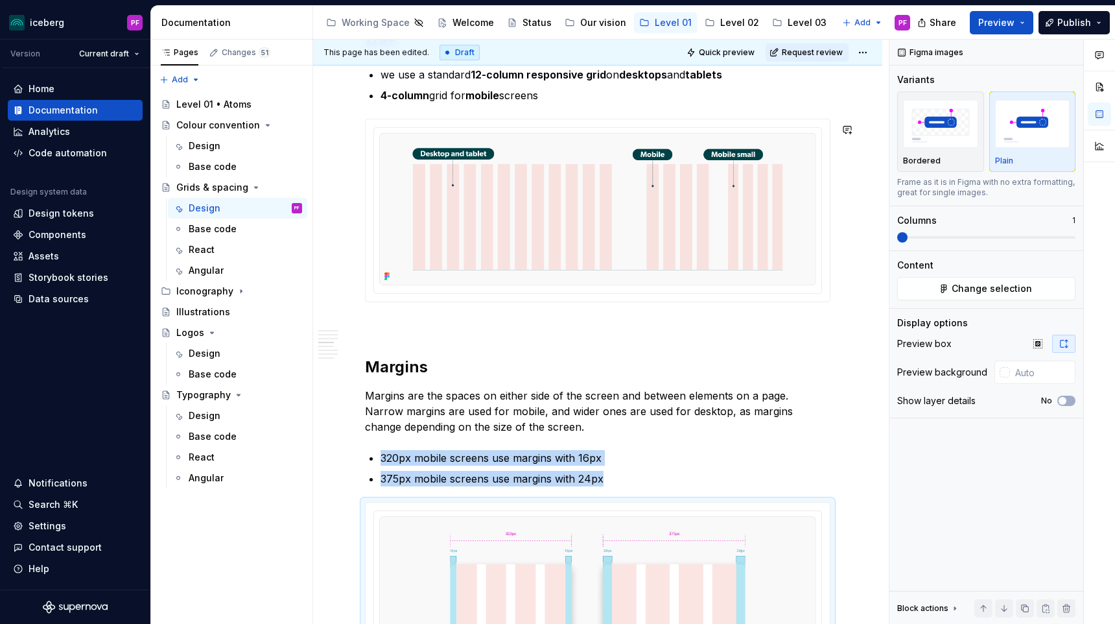
scroll to position [1215, 0]
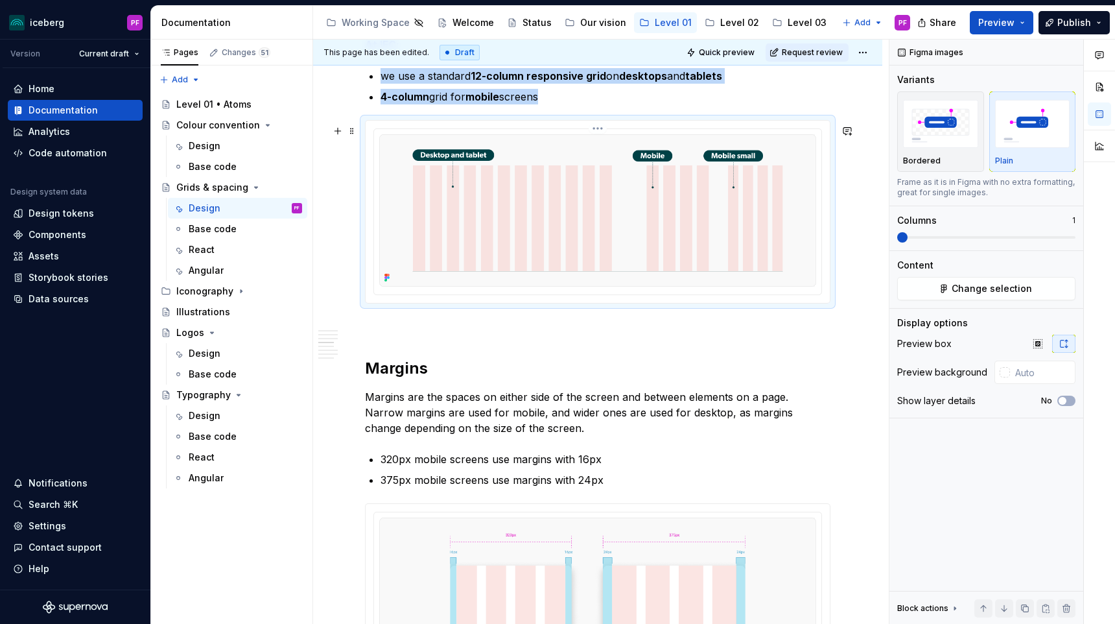
click at [526, 207] on img at bounding box center [597, 210] width 437 height 152
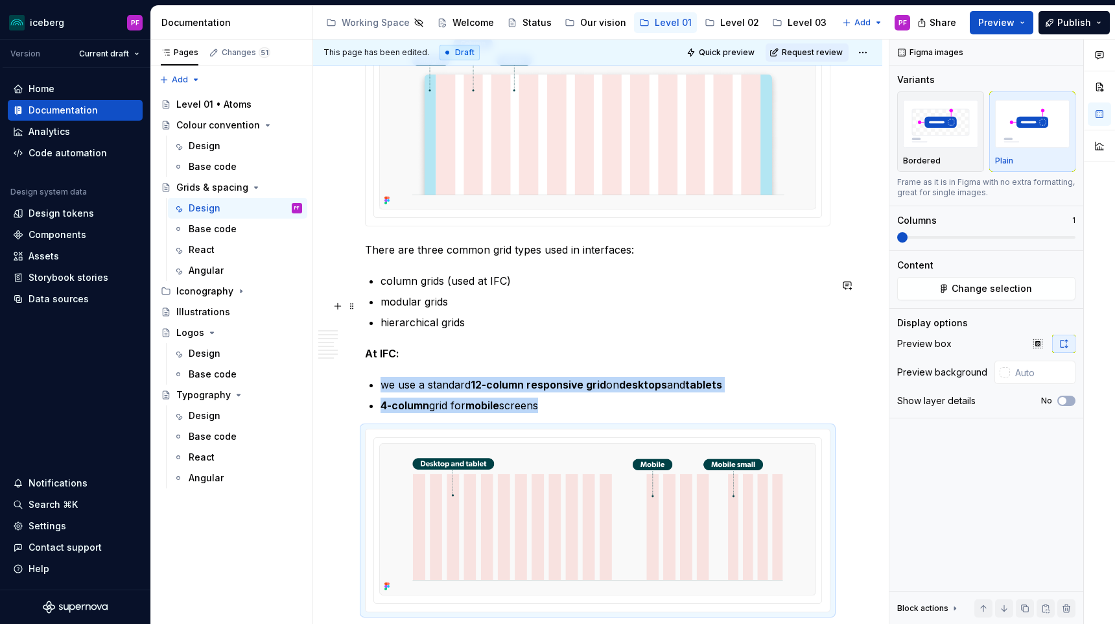
scroll to position [892, 0]
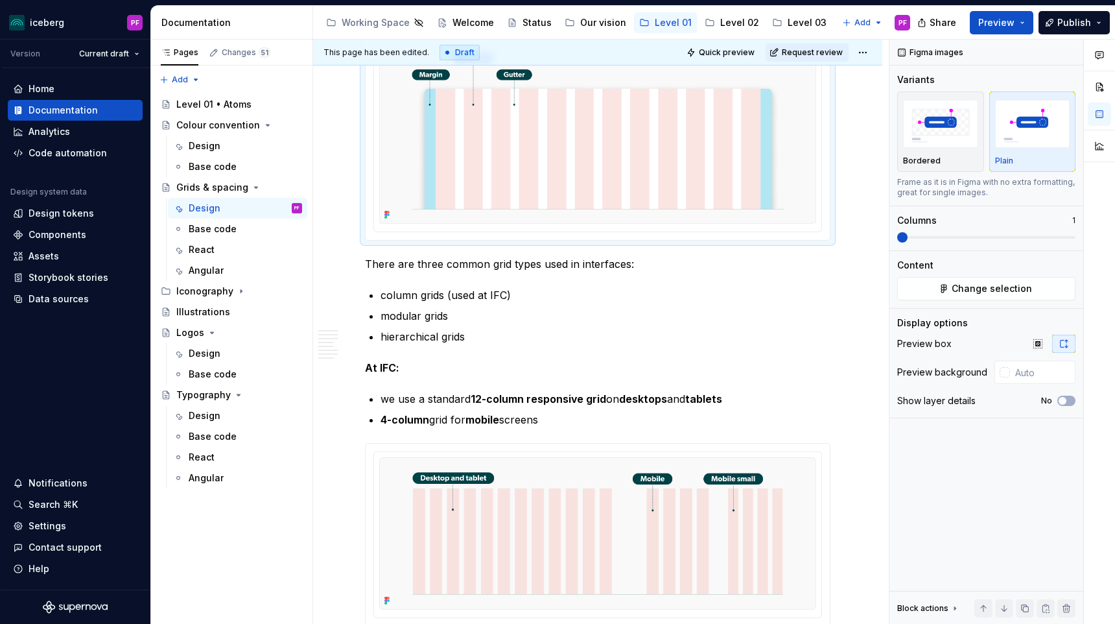
click at [554, 183] on img at bounding box center [597, 130] width 437 height 187
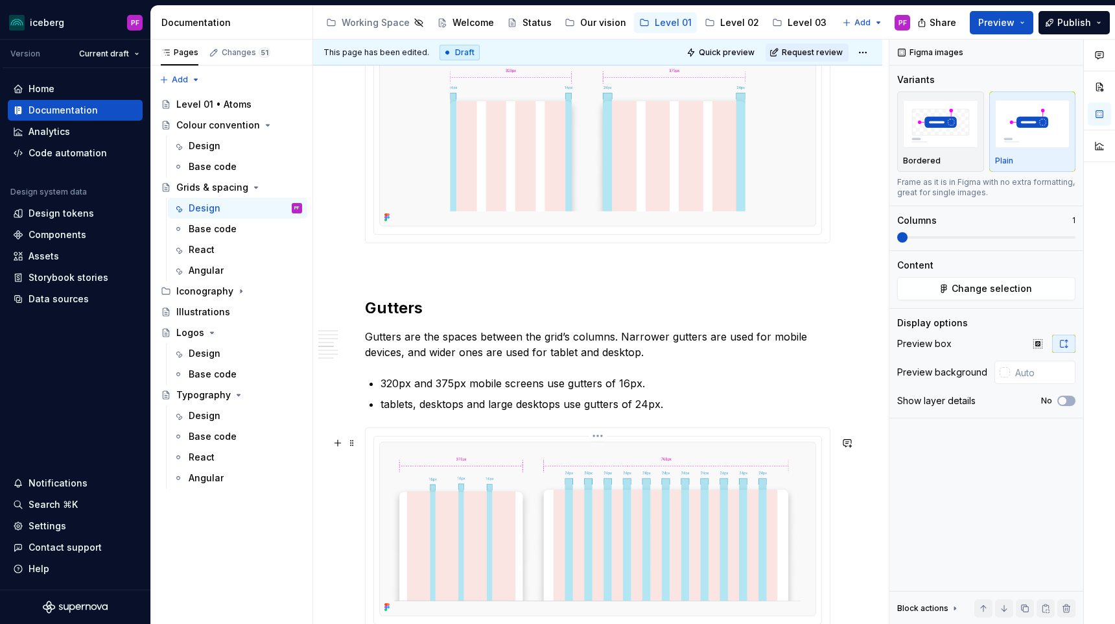
scroll to position [1681, 0]
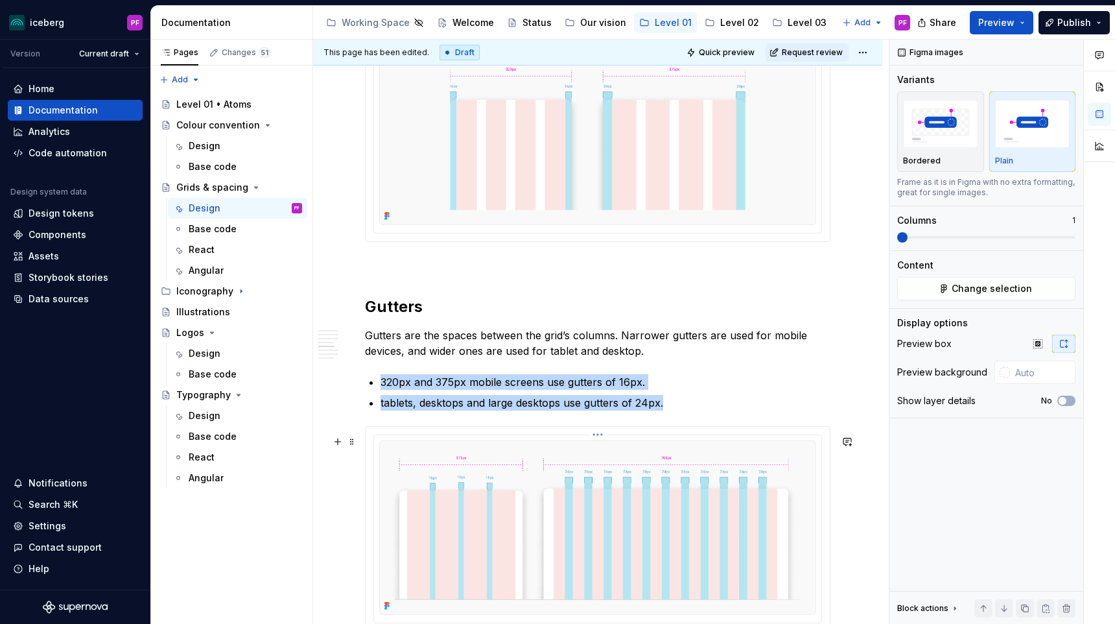
click at [563, 472] on img at bounding box center [597, 527] width 437 height 174
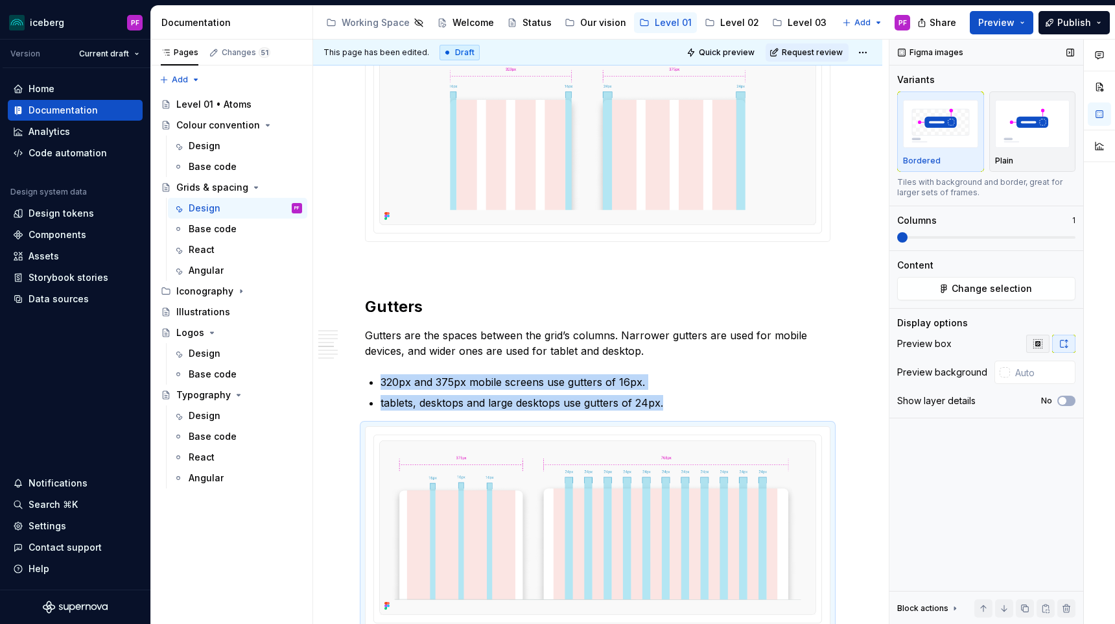
click at [1044, 338] on button "button" at bounding box center [1037, 344] width 23 height 18
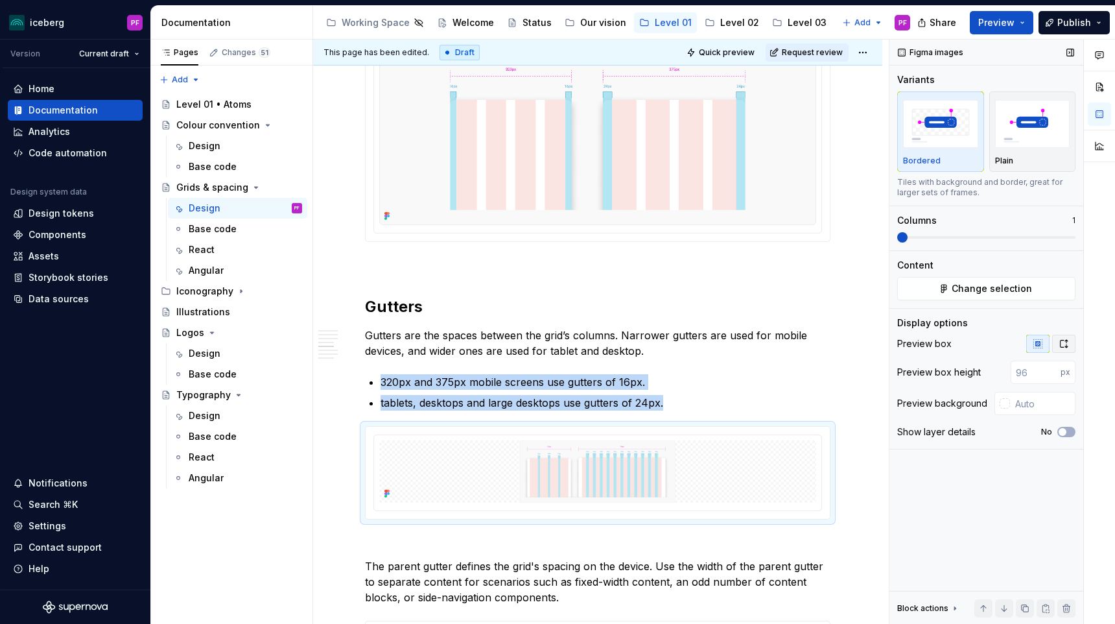
click at [1056, 339] on button "button" at bounding box center [1063, 344] width 23 height 18
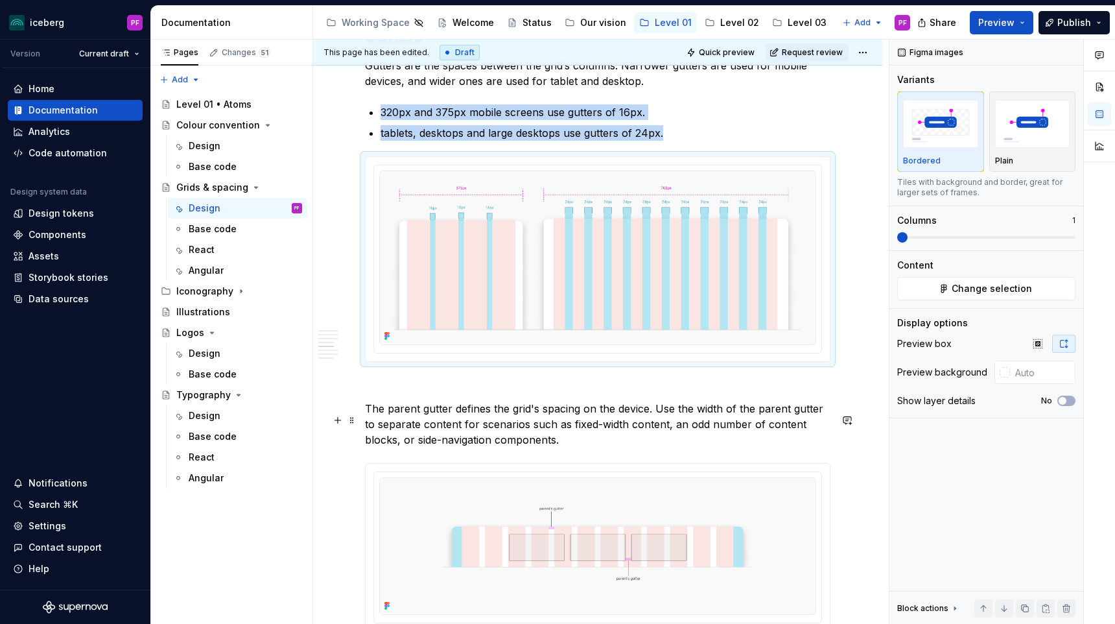
scroll to position [1949, 0]
click at [1039, 122] on img "button" at bounding box center [1032, 123] width 75 height 47
click at [927, 152] on div "Bordered" at bounding box center [940, 131] width 75 height 69
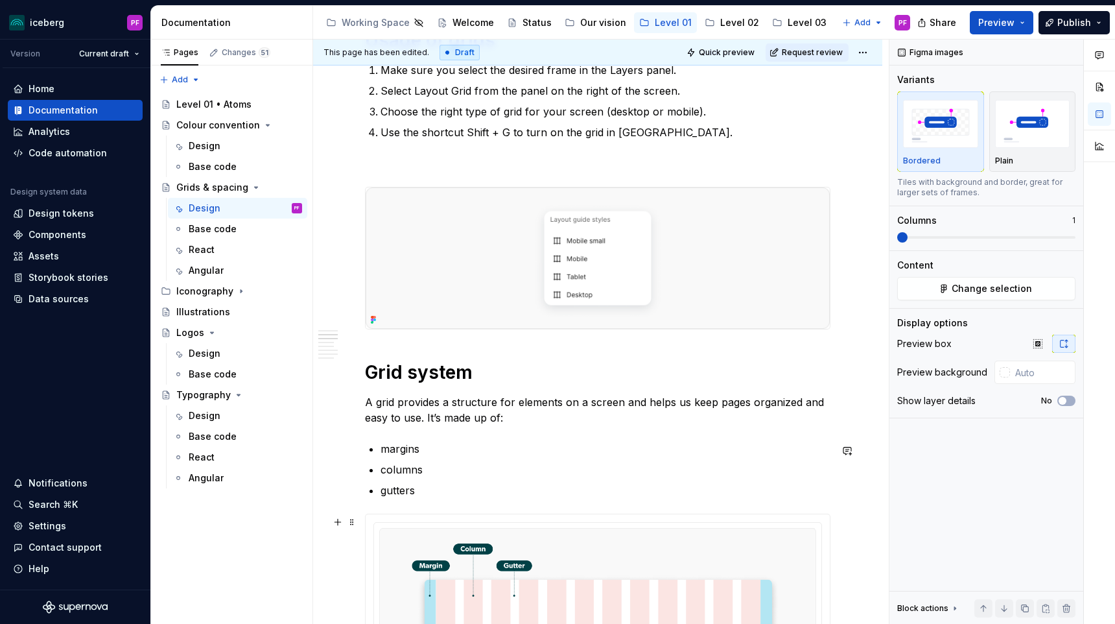
scroll to position [413, 0]
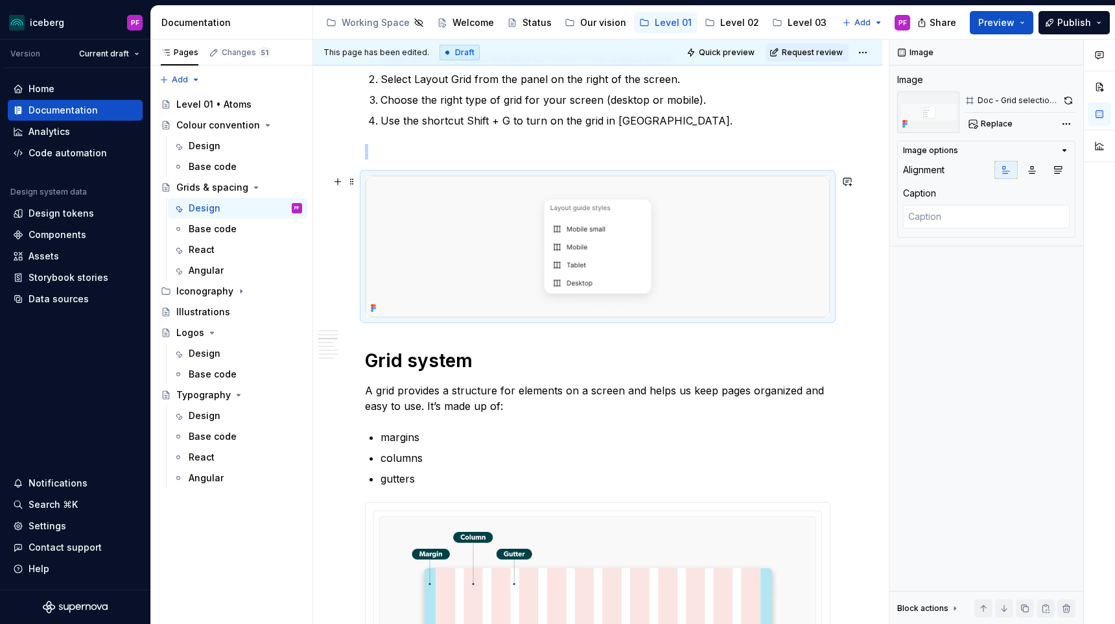
click at [568, 280] on img at bounding box center [598, 246] width 464 height 141
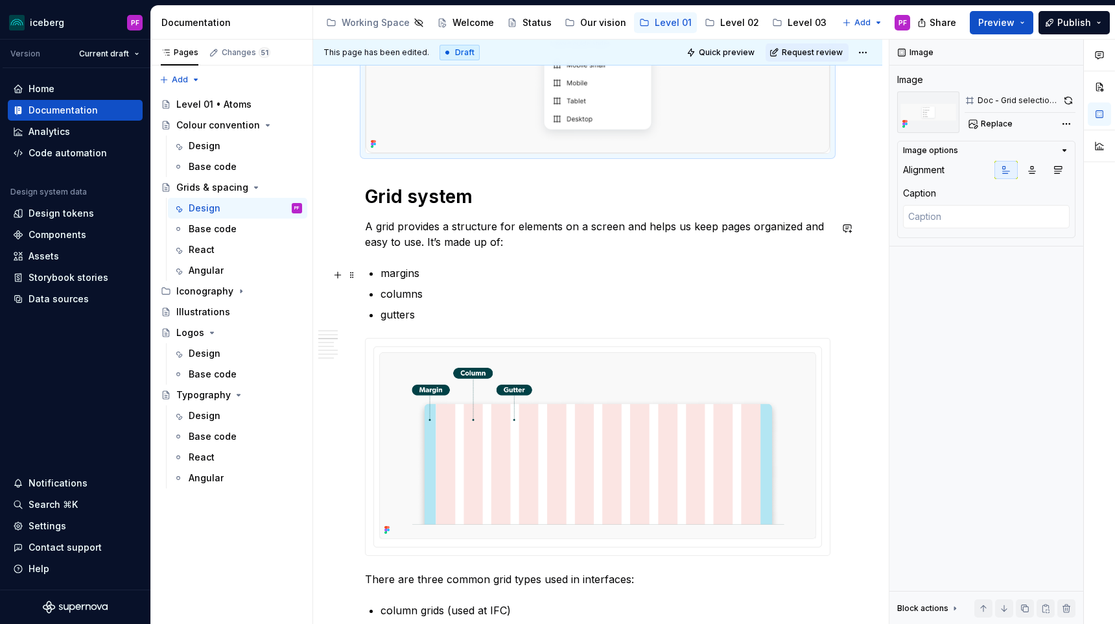
scroll to position [585, 0]
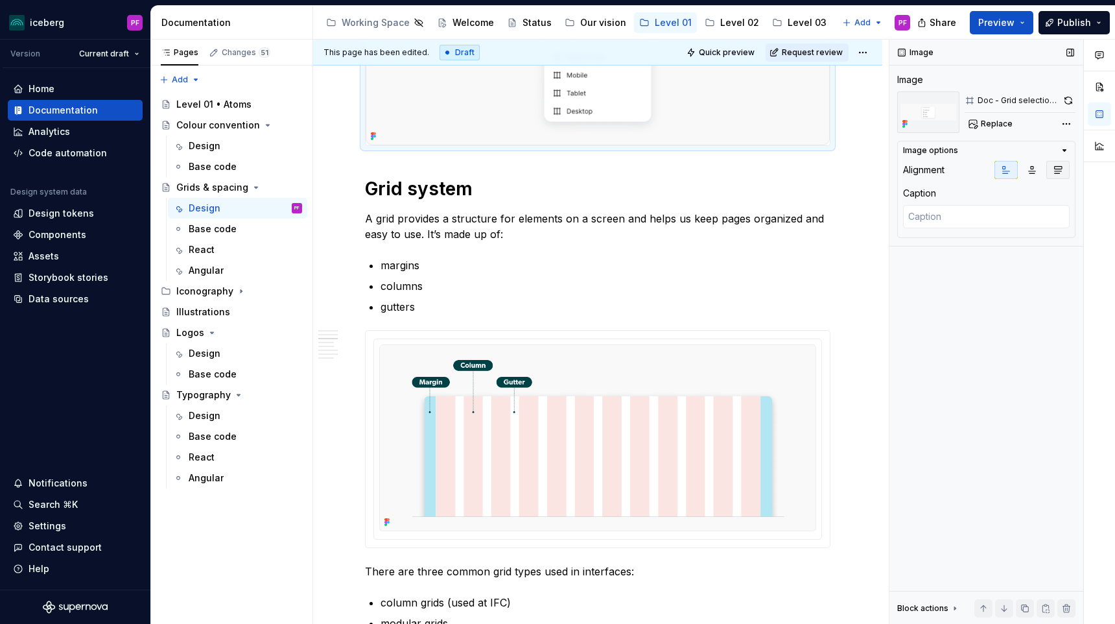
click at [1059, 169] on icon "button" at bounding box center [1058, 170] width 7 height 7
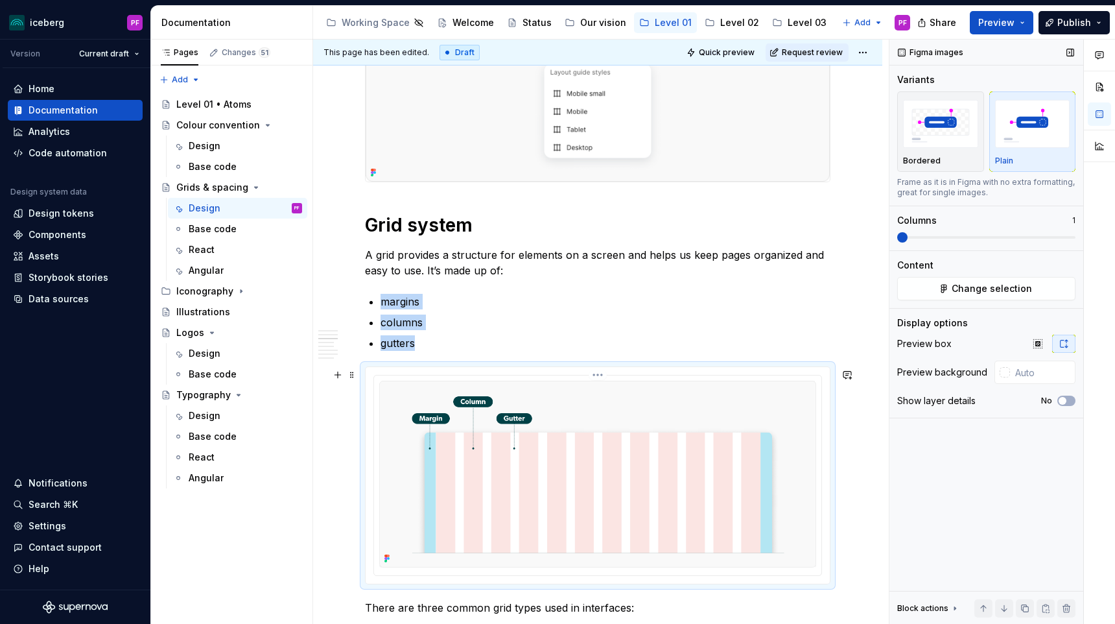
click at [554, 490] on img at bounding box center [597, 474] width 437 height 187
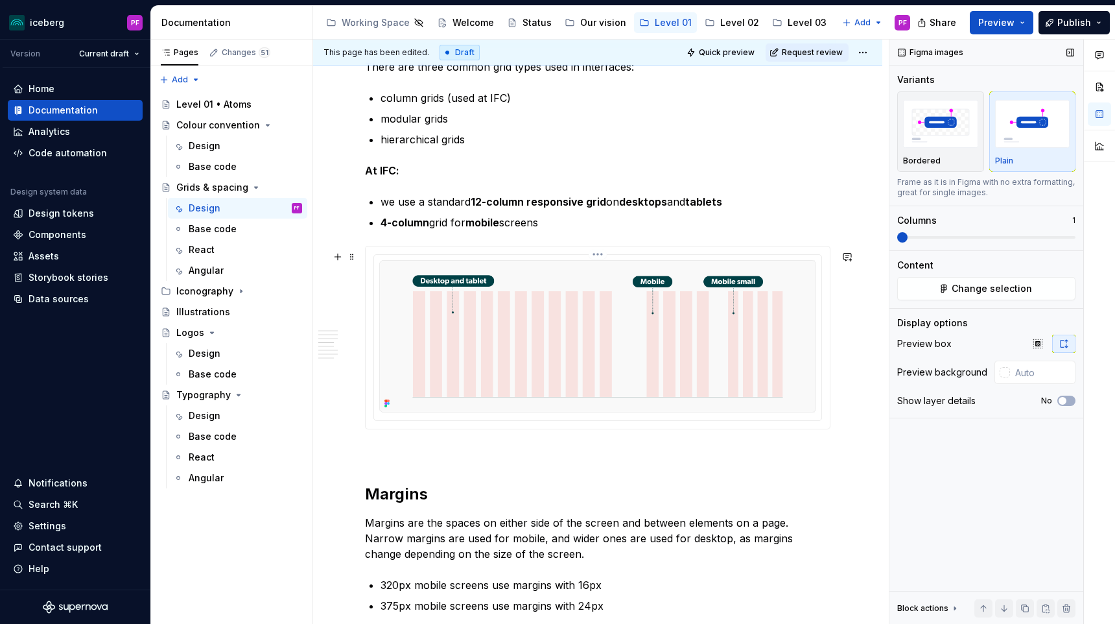
click at [630, 273] on img at bounding box center [597, 336] width 437 height 152
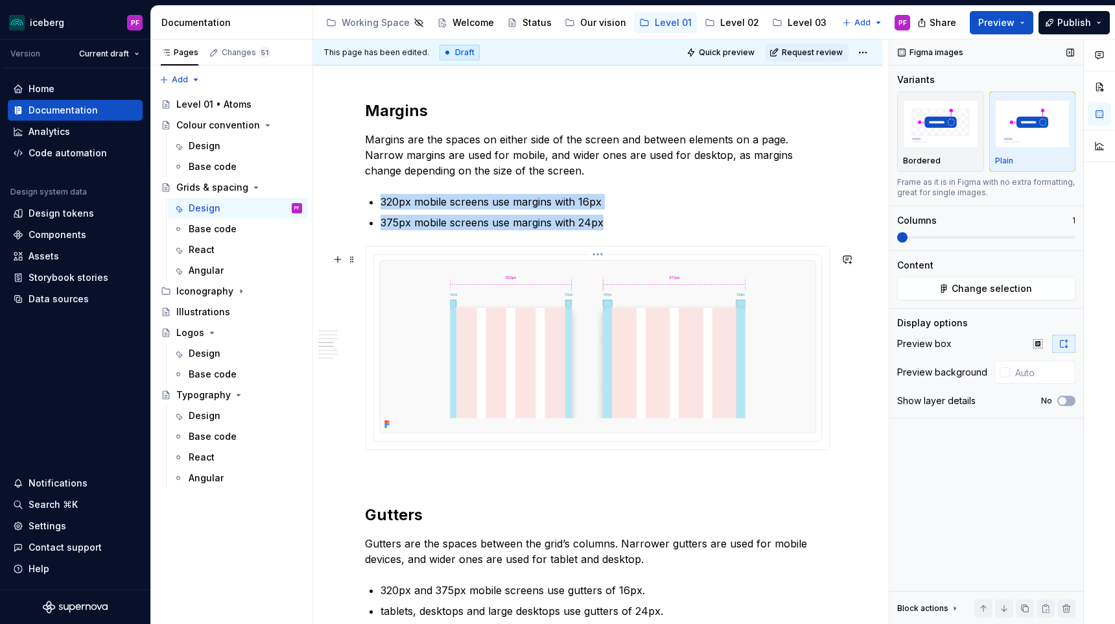
click at [625, 299] on img at bounding box center [597, 346] width 437 height 173
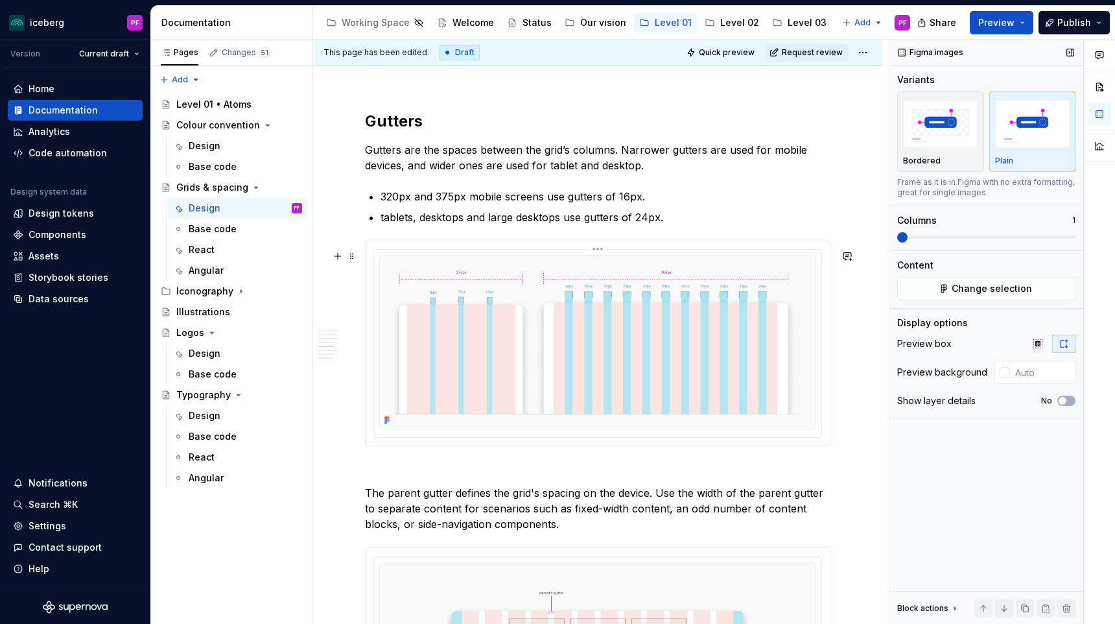
scroll to position [1871, 0]
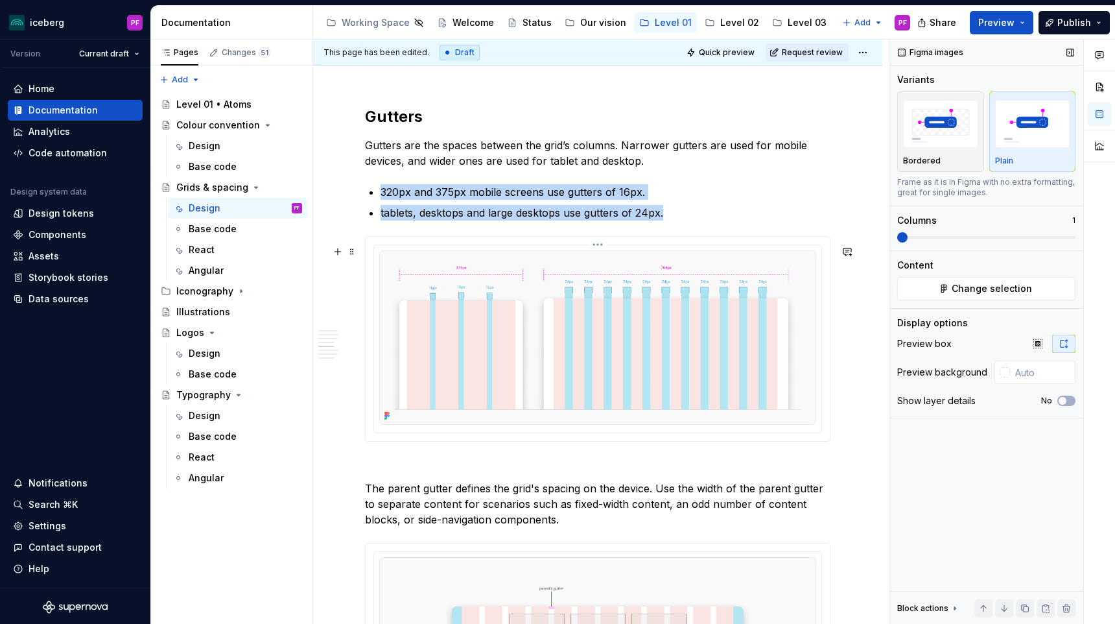
click at [588, 396] on img at bounding box center [597, 337] width 437 height 174
click at [1018, 137] on img "button" at bounding box center [1032, 123] width 75 height 47
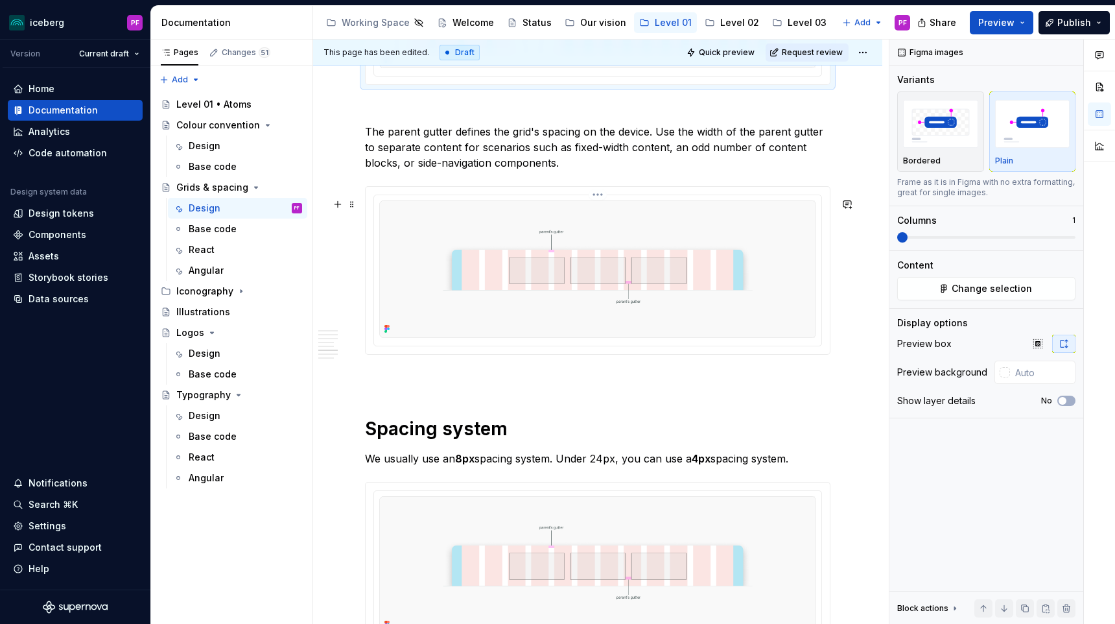
scroll to position [2290, 0]
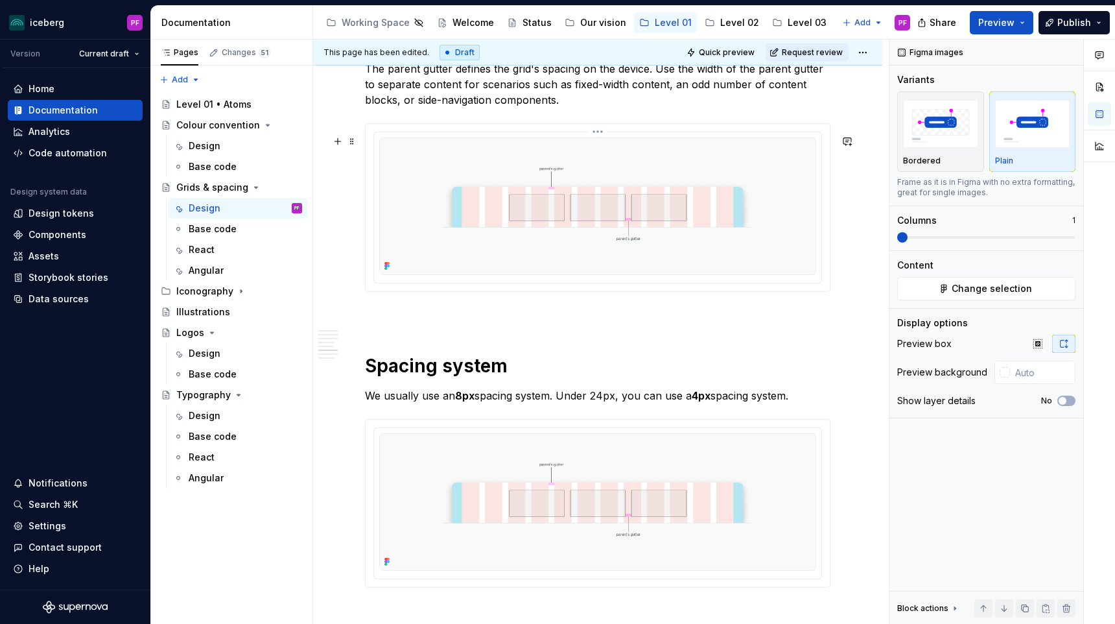
click at [646, 230] on img at bounding box center [597, 205] width 437 height 137
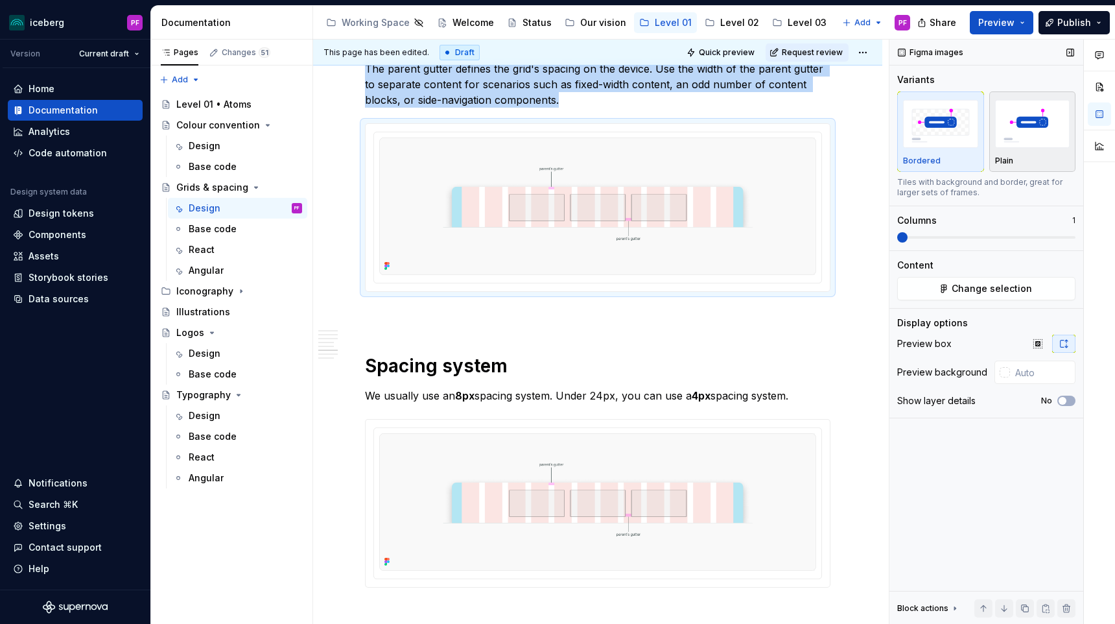
click at [1053, 99] on div "button" at bounding box center [1032, 123] width 75 height 53
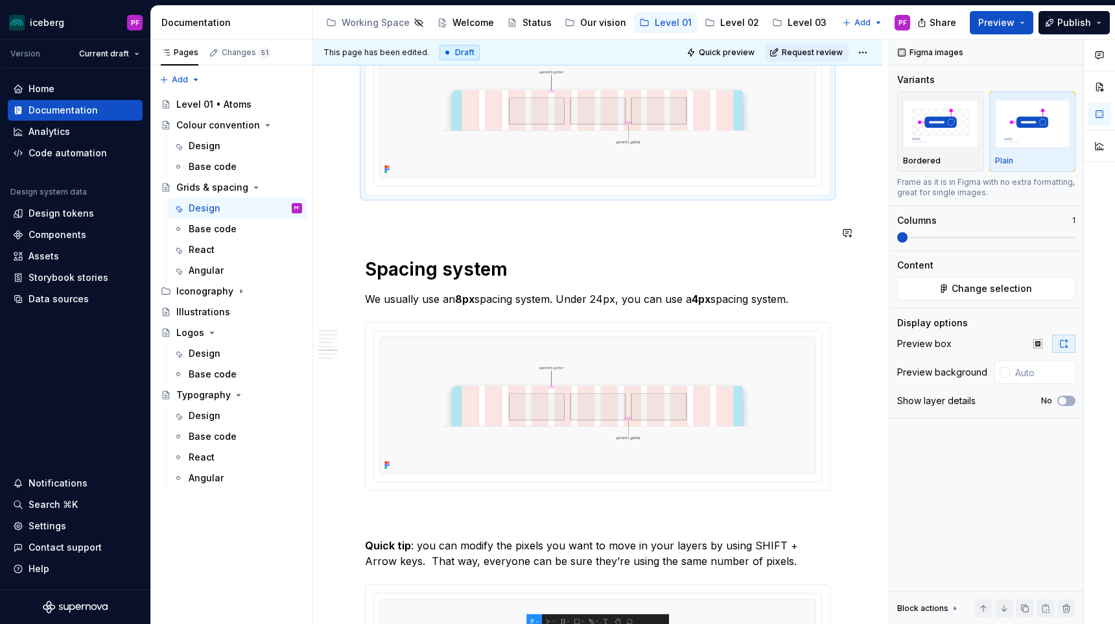
scroll to position [2399, 0]
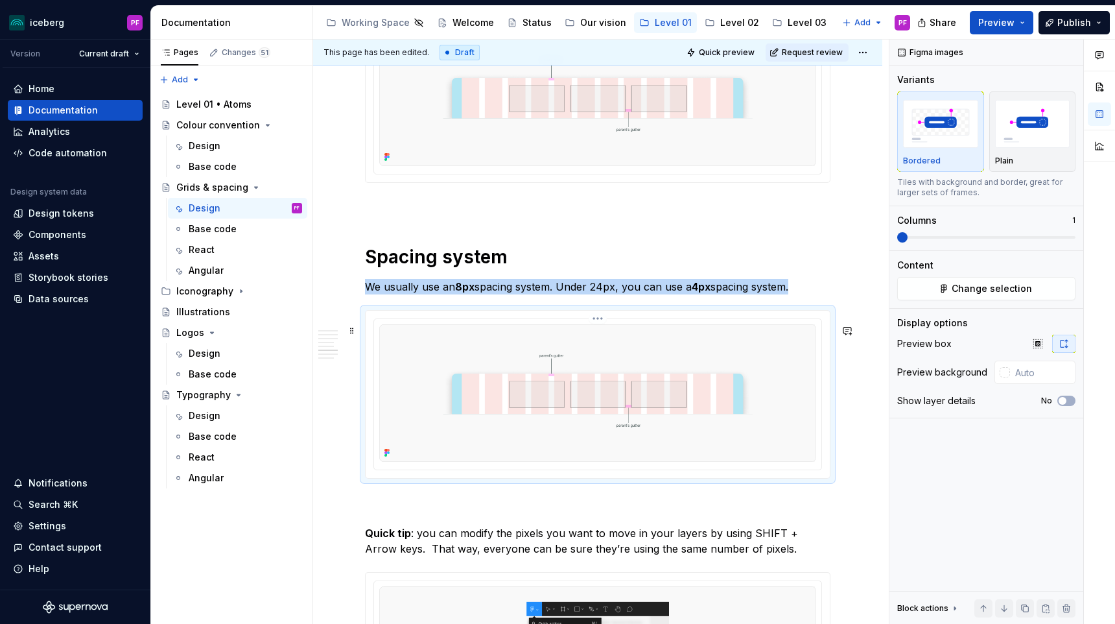
click at [619, 344] on img at bounding box center [597, 392] width 437 height 137
click at [1047, 113] on img "button" at bounding box center [1032, 123] width 75 height 47
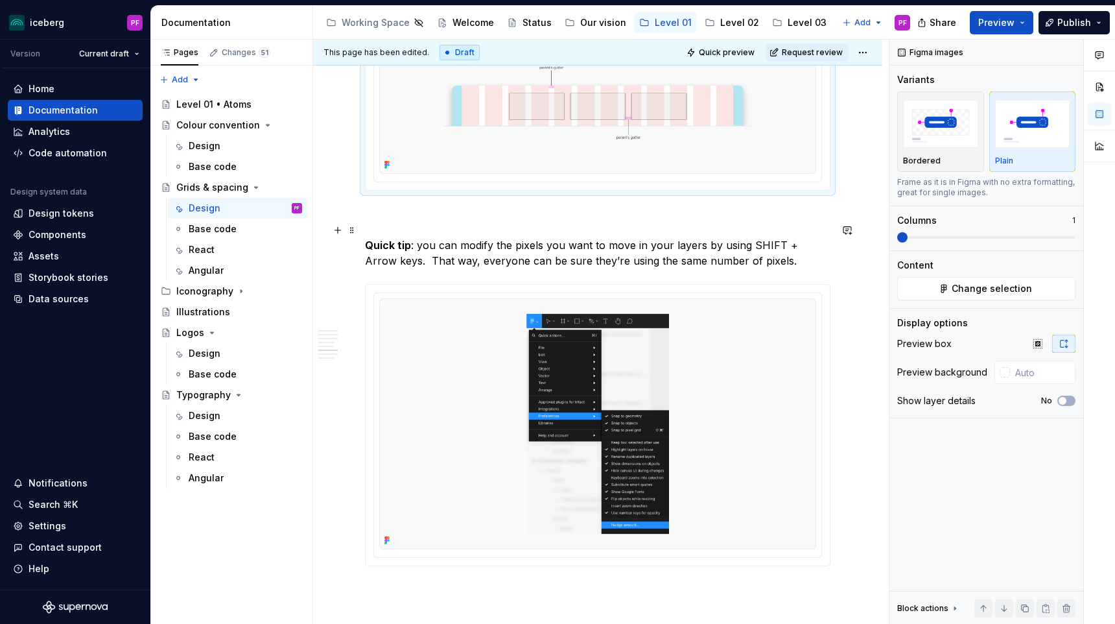
scroll to position [2831, 0]
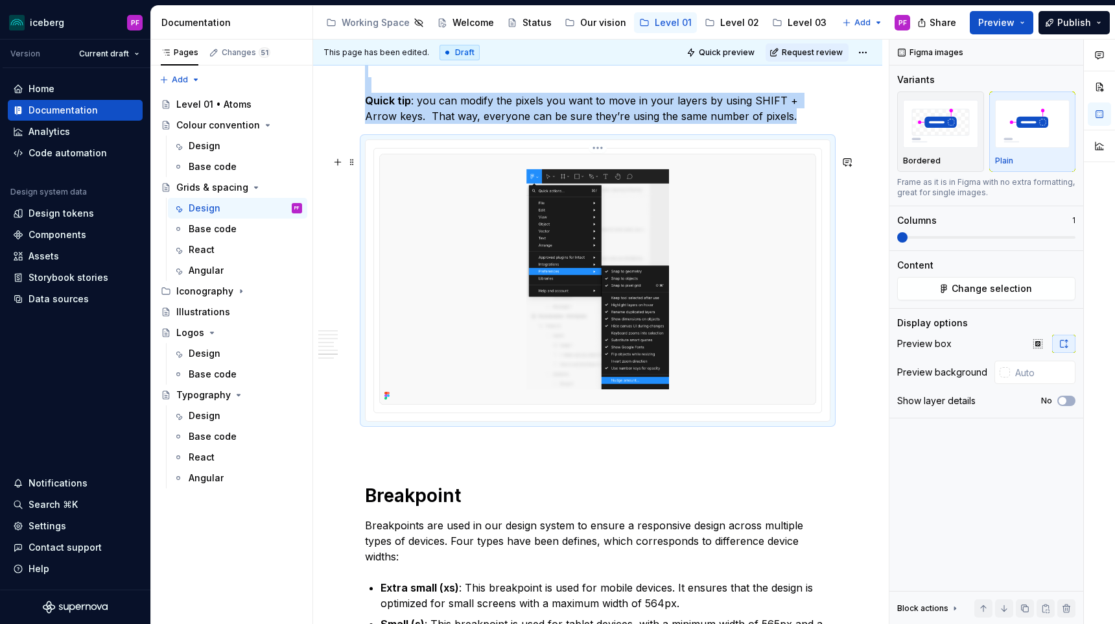
click at [580, 351] on img at bounding box center [597, 279] width 437 height 250
click at [1067, 139] on img "button" at bounding box center [1032, 123] width 75 height 47
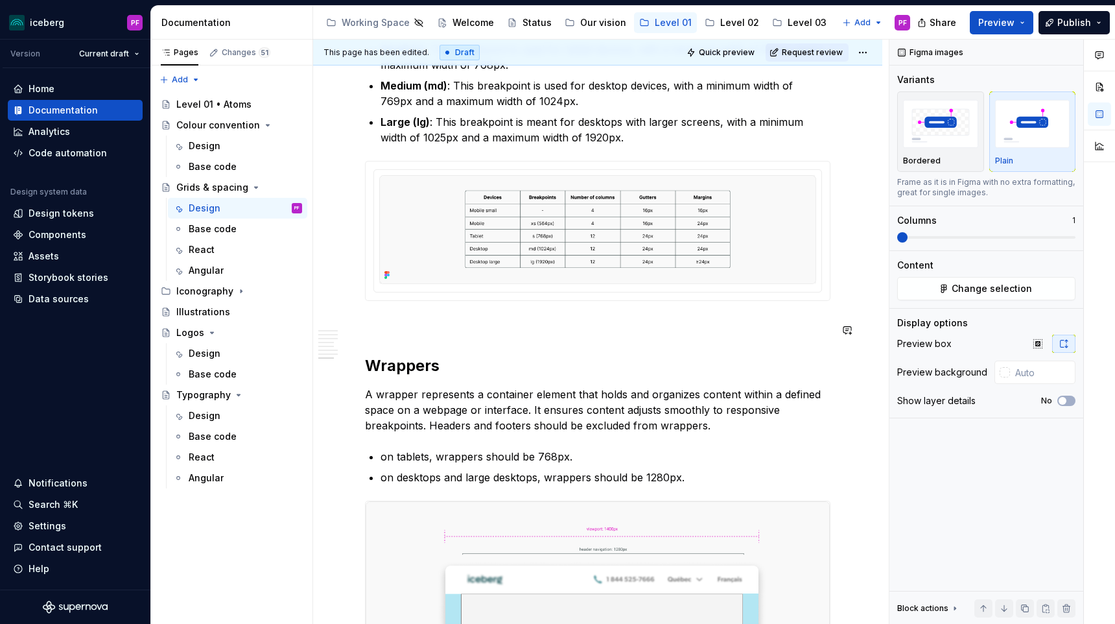
scroll to position [3408, 0]
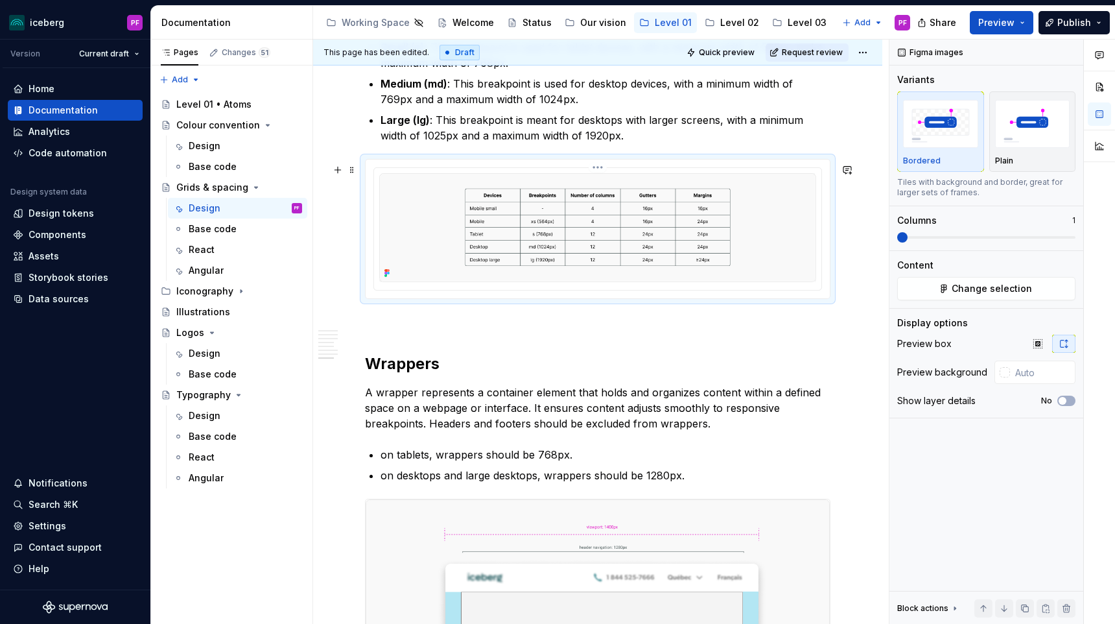
click at [763, 224] on img at bounding box center [597, 227] width 437 height 109
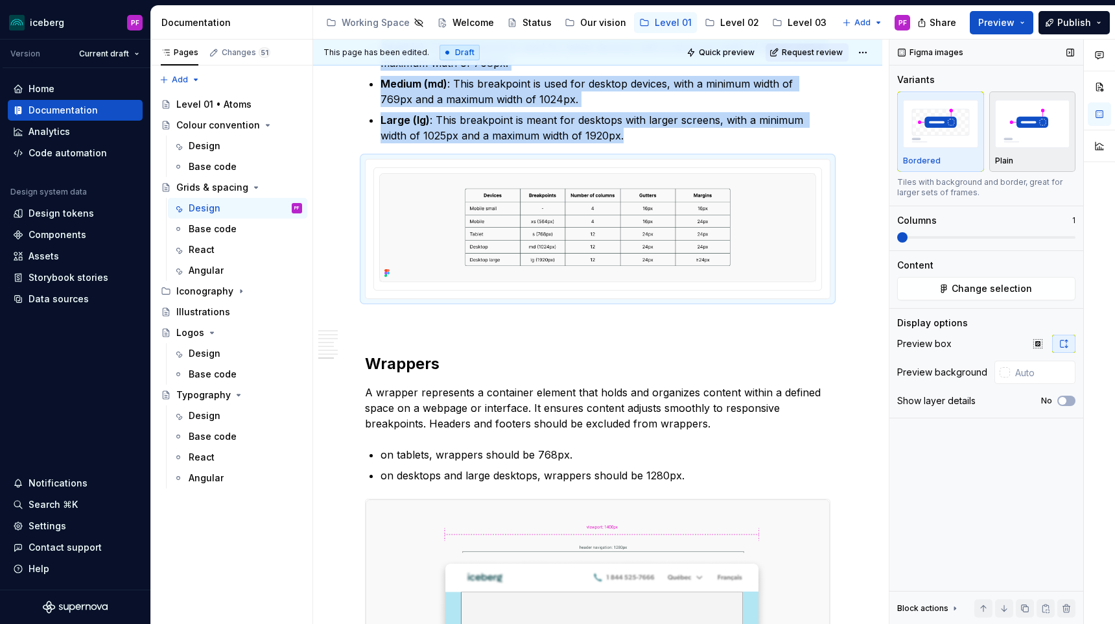
click at [1043, 120] on img "button" at bounding box center [1032, 123] width 75 height 47
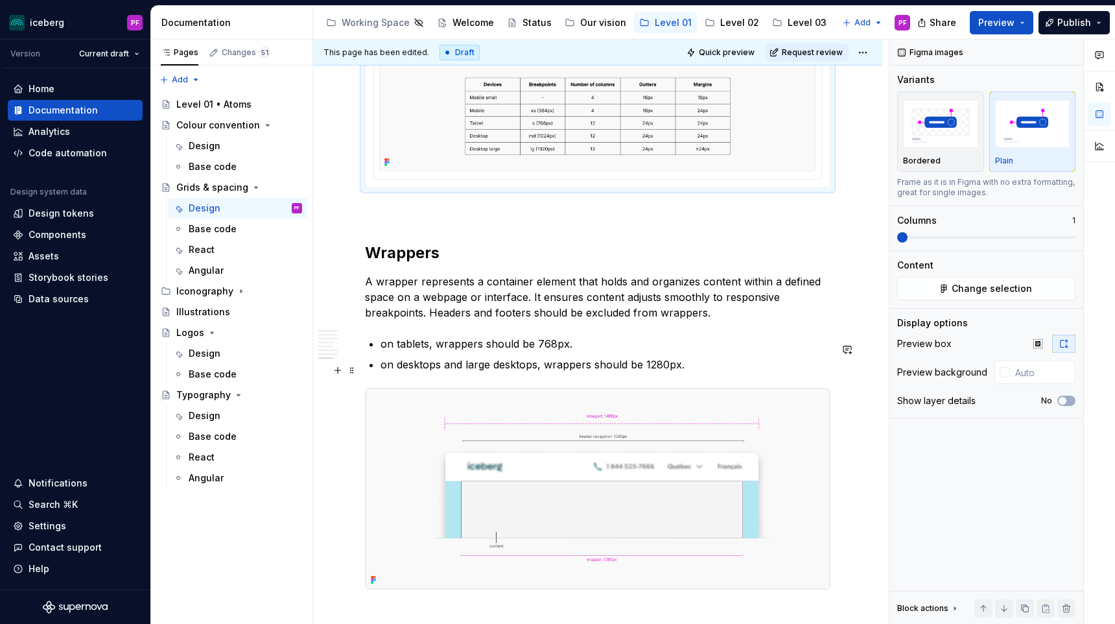
scroll to position [3536, 0]
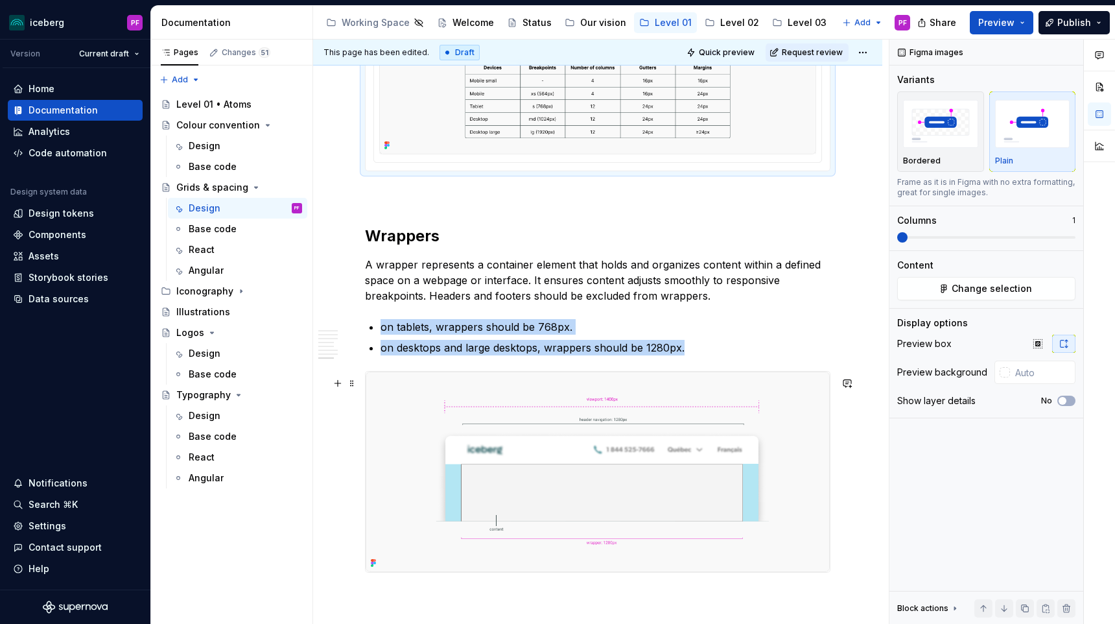
click at [611, 440] on img at bounding box center [598, 472] width 464 height 200
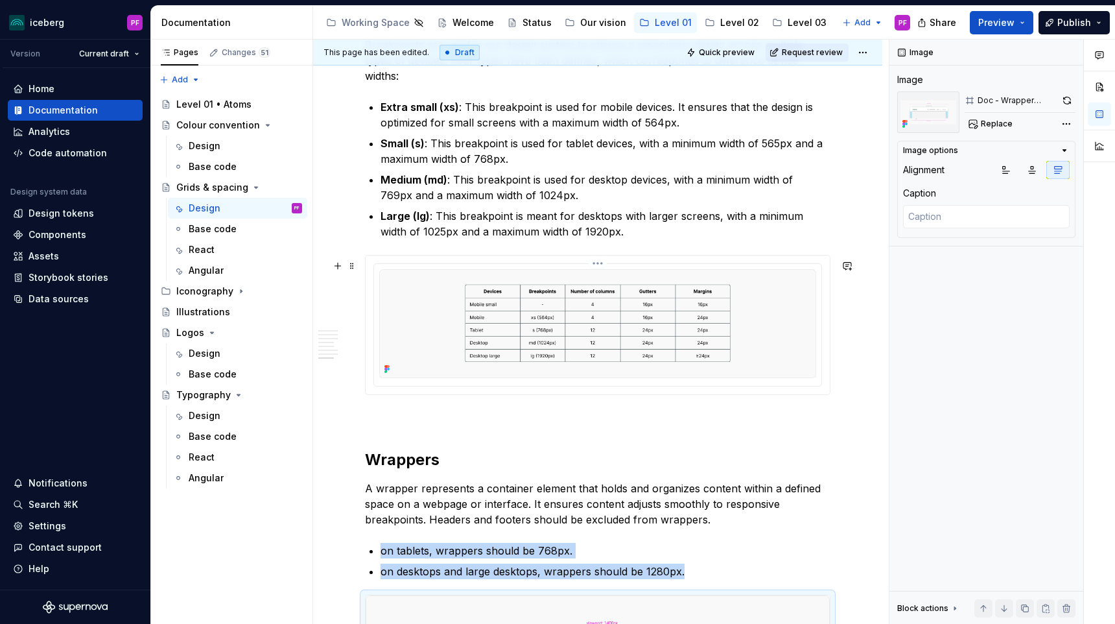
scroll to position [3726, 0]
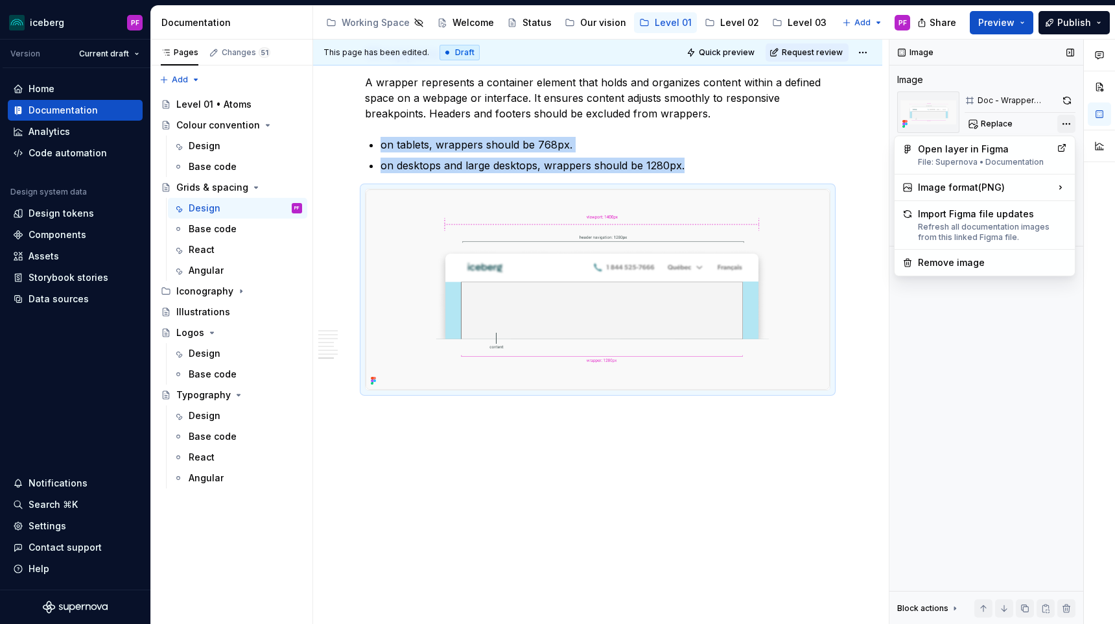
click at [1067, 125] on div "Comments Open comments No comments yet Select ‘Comment’ from the block context …" at bounding box center [1003, 332] width 226 height 585
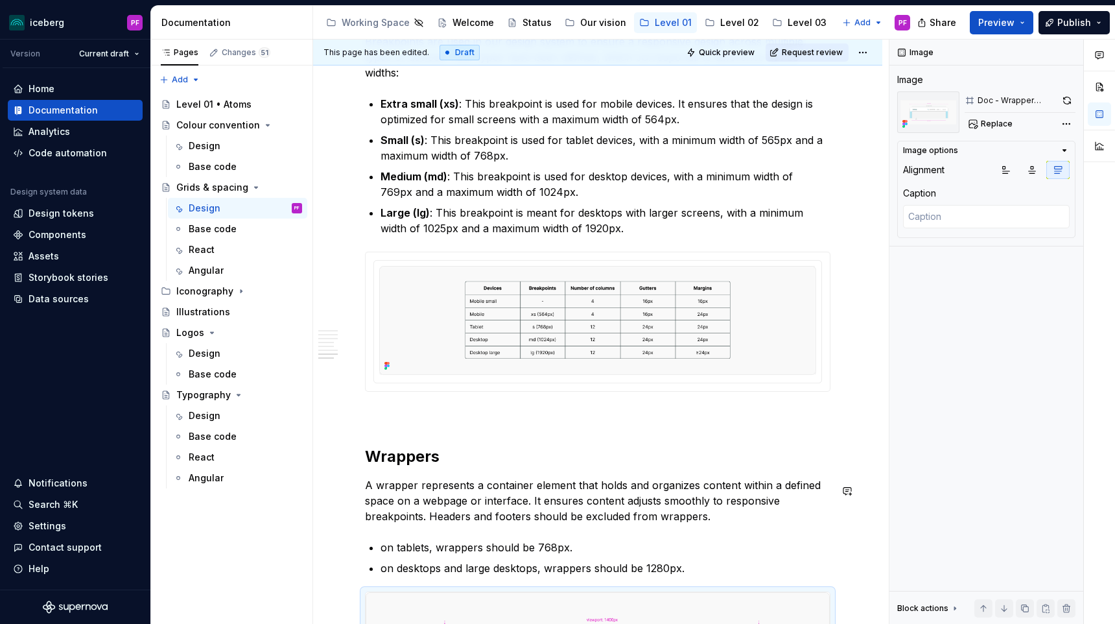
scroll to position [3316, 0]
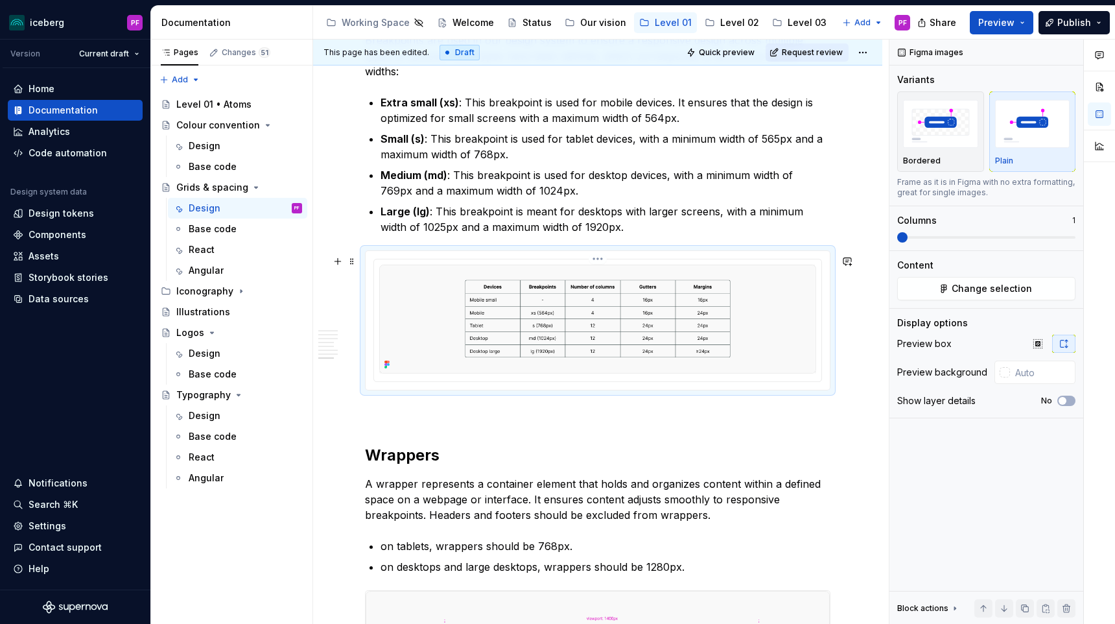
click at [386, 363] on img at bounding box center [597, 319] width 437 height 109
type textarea "*"
